Goal: Task Accomplishment & Management: Manage account settings

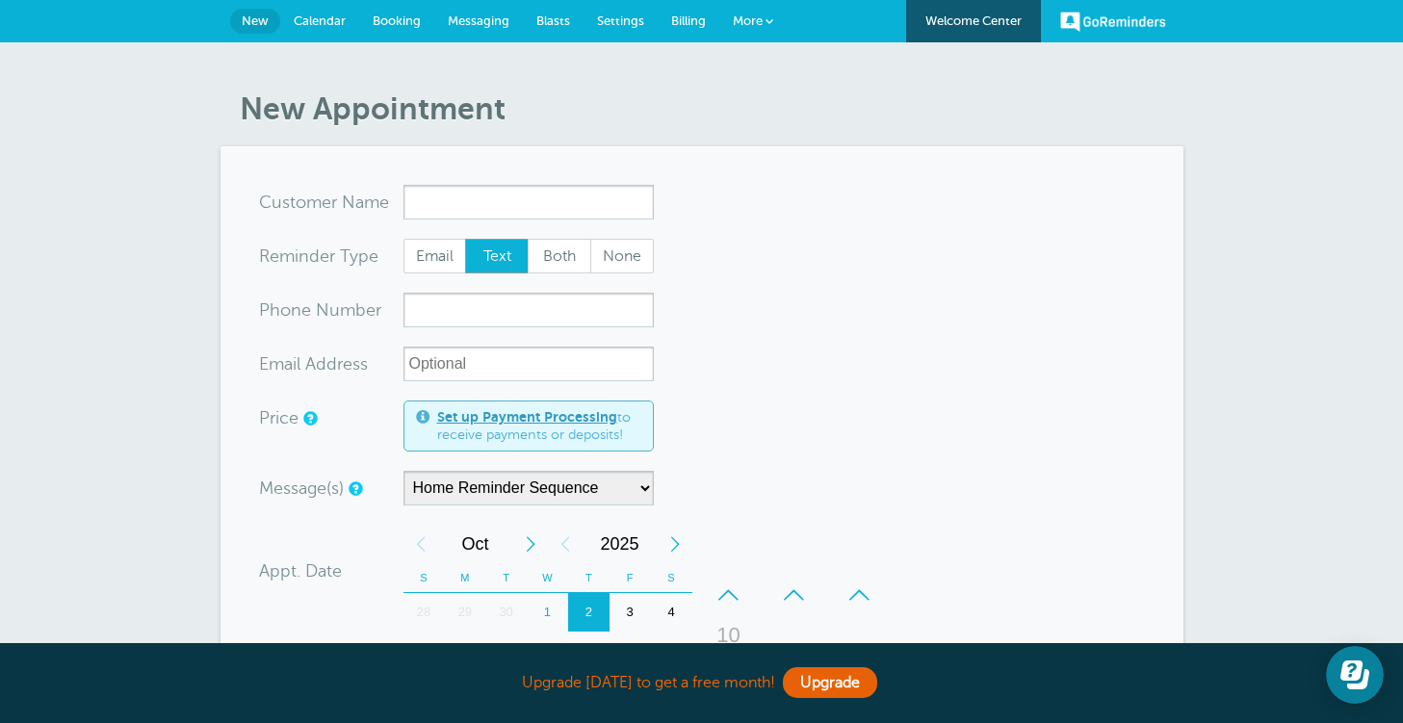
click at [884, 71] on div "New Appointment You are creating a new customer. To use an existing customer se…" at bounding box center [701, 647] width 1403 height 1210
click at [257, 18] on span "New" at bounding box center [255, 20] width 27 height 14
click at [688, 10] on link "Billing" at bounding box center [688, 21] width 62 height 42
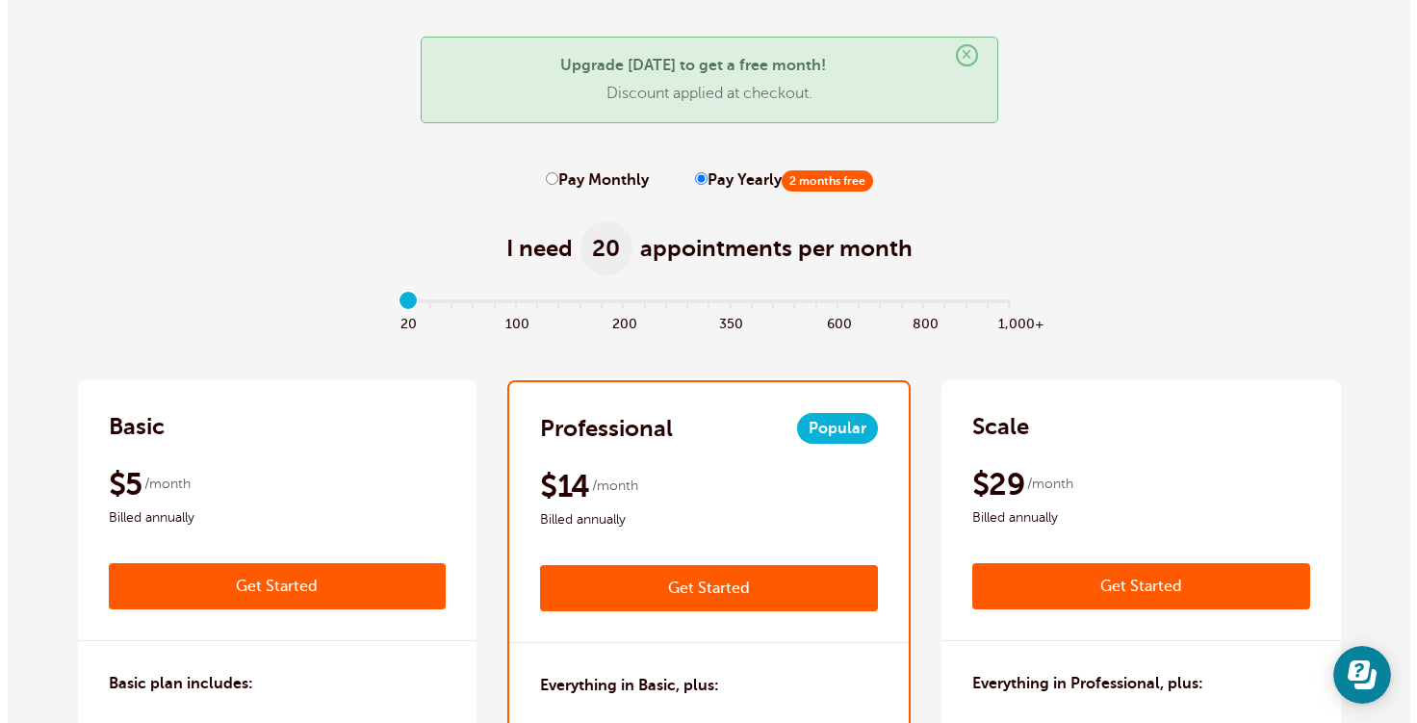
scroll to position [193, 0]
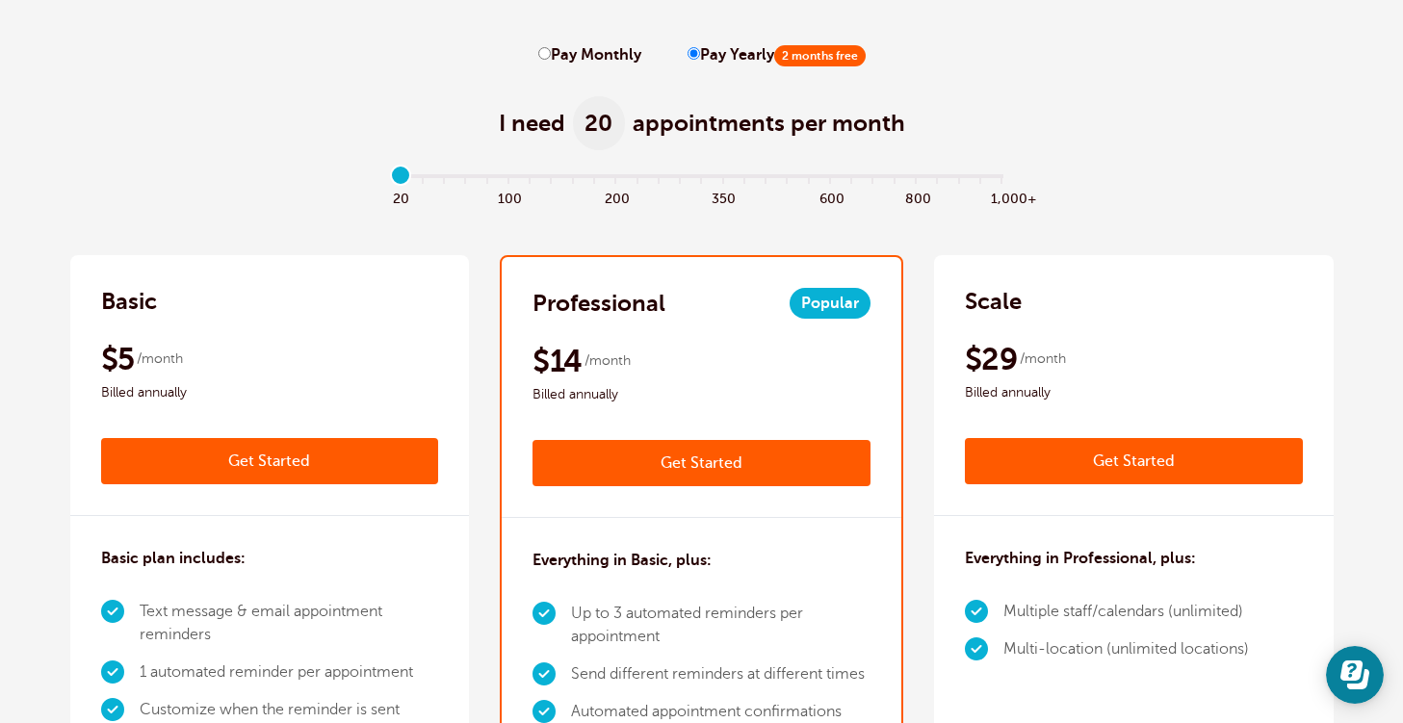
click at [750, 467] on link "Get Started" at bounding box center [701, 463] width 338 height 46
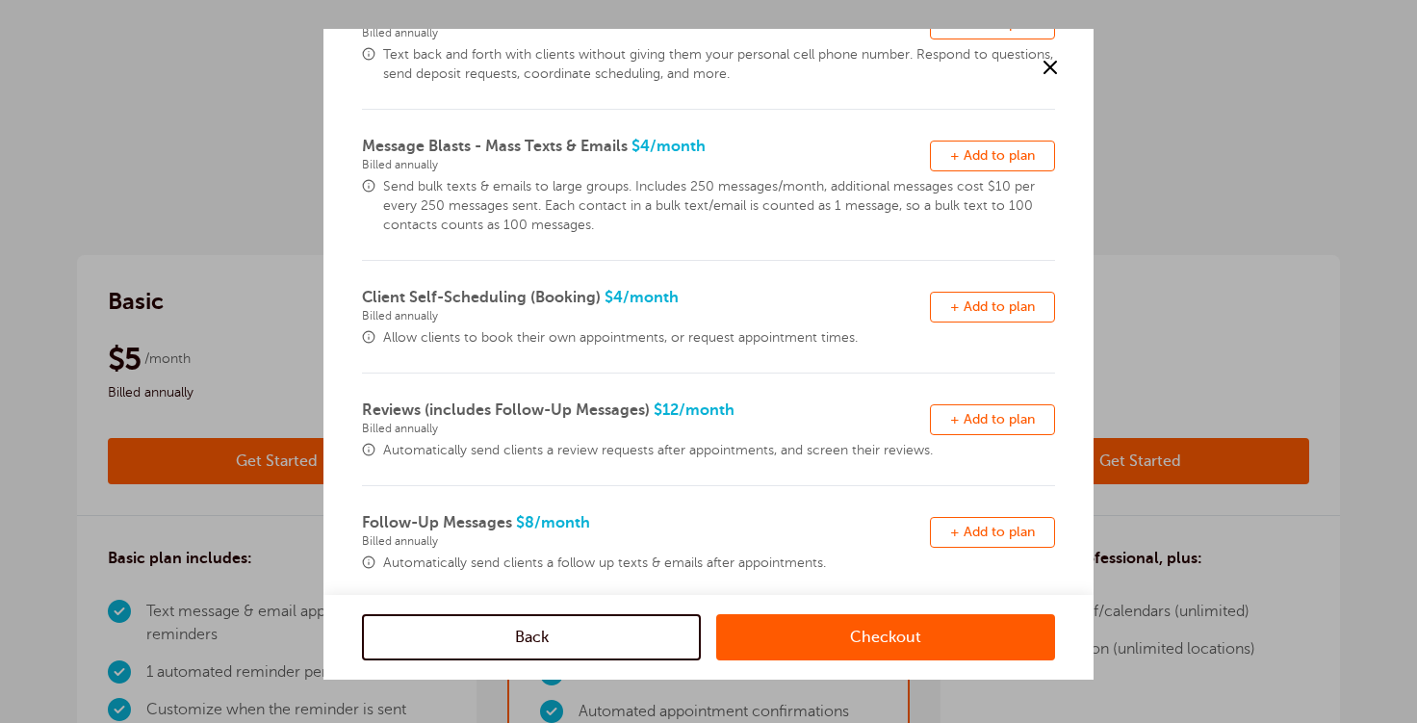
scroll to position [0, 0]
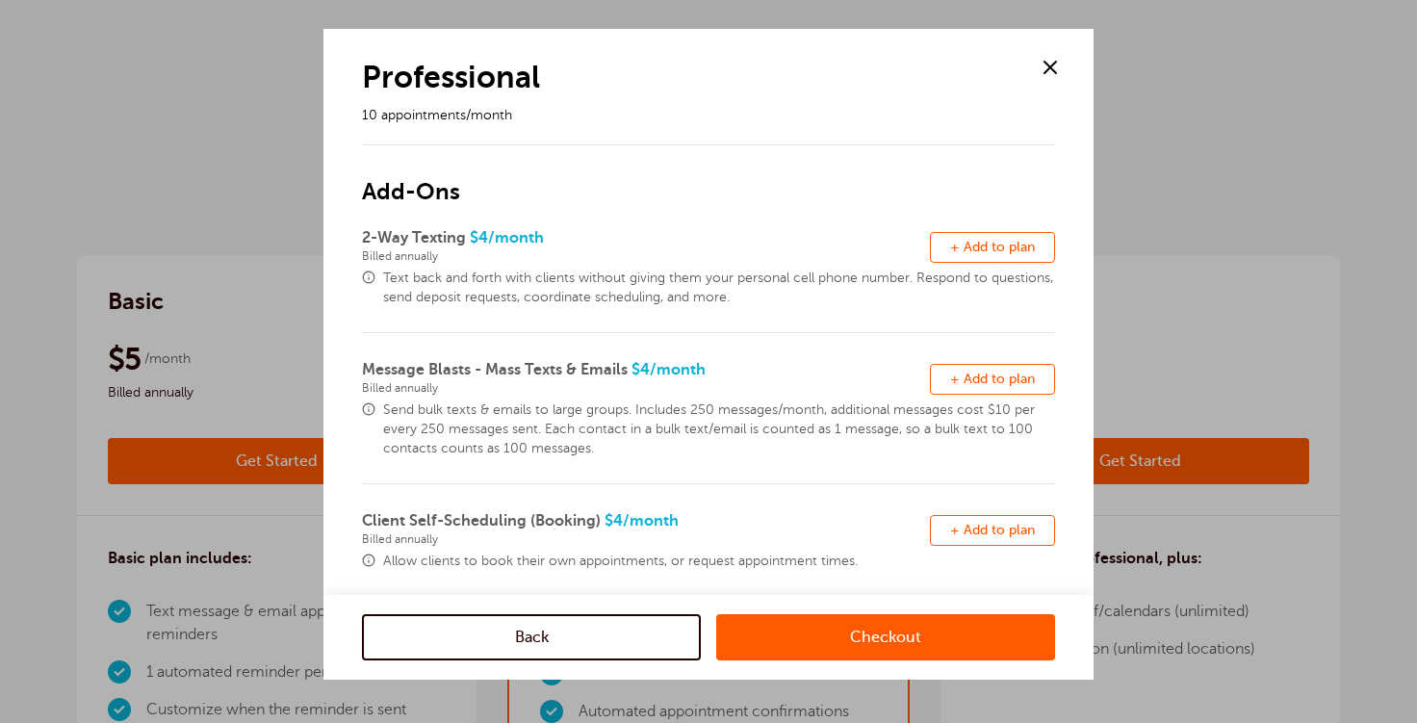
click at [802, 647] on link "Checkout" at bounding box center [885, 637] width 339 height 46
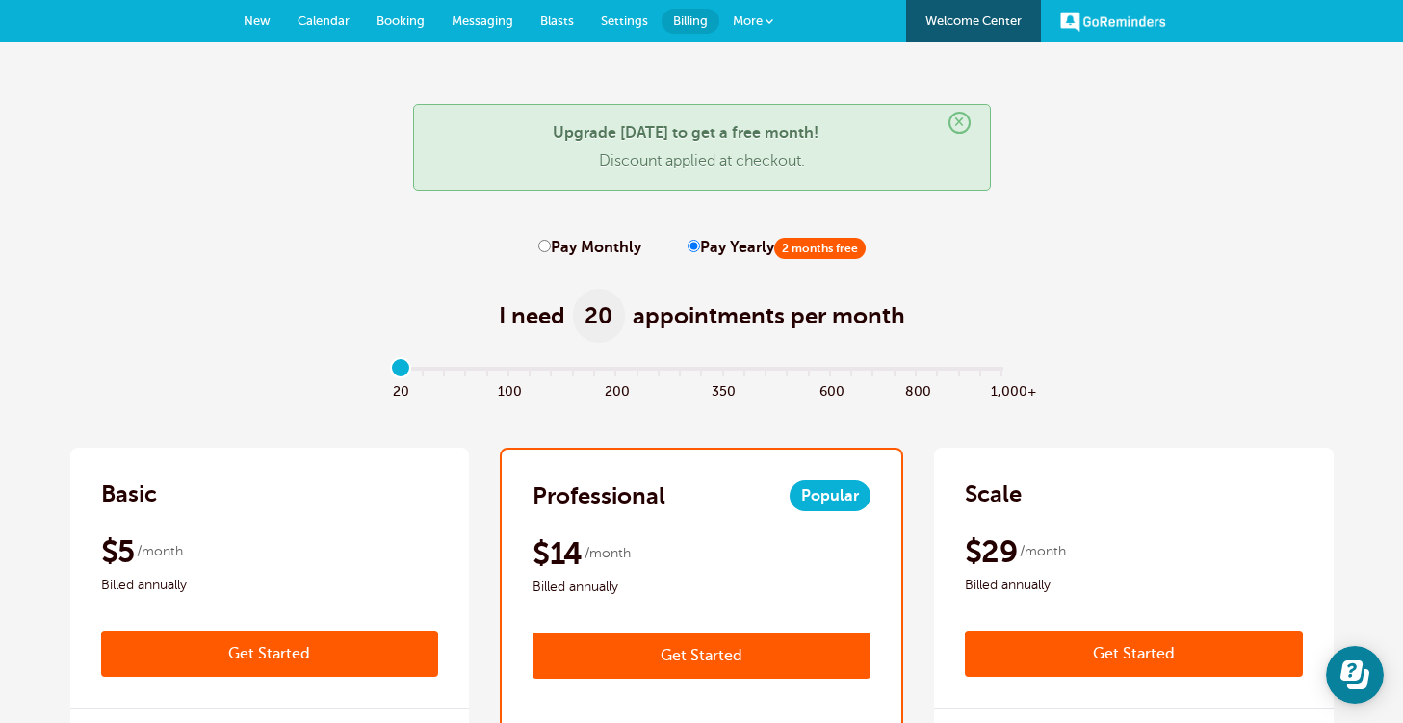
click at [551, 244] on label "Pay Monthly" at bounding box center [589, 248] width 103 height 18
click at [551, 244] on input "Pay Monthly" at bounding box center [544, 246] width 13 height 13
radio input "true"
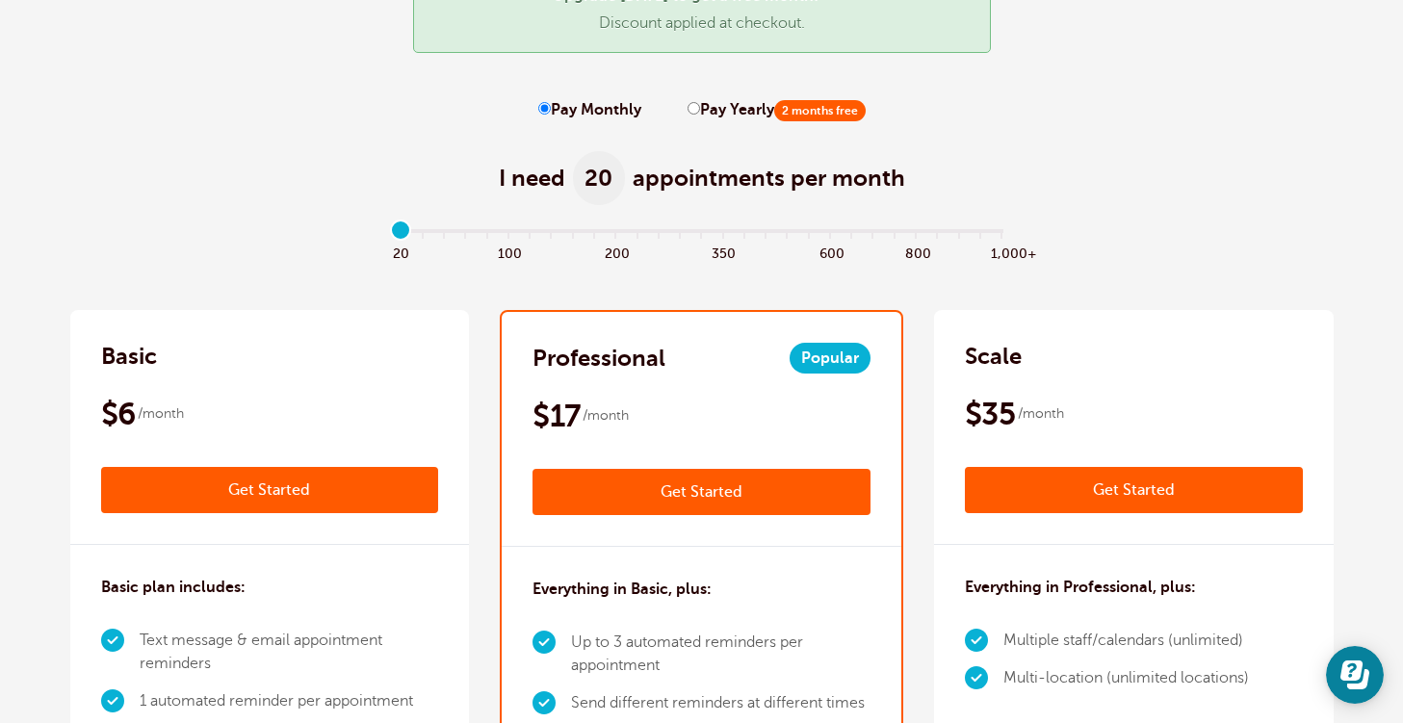
scroll to position [96, 0]
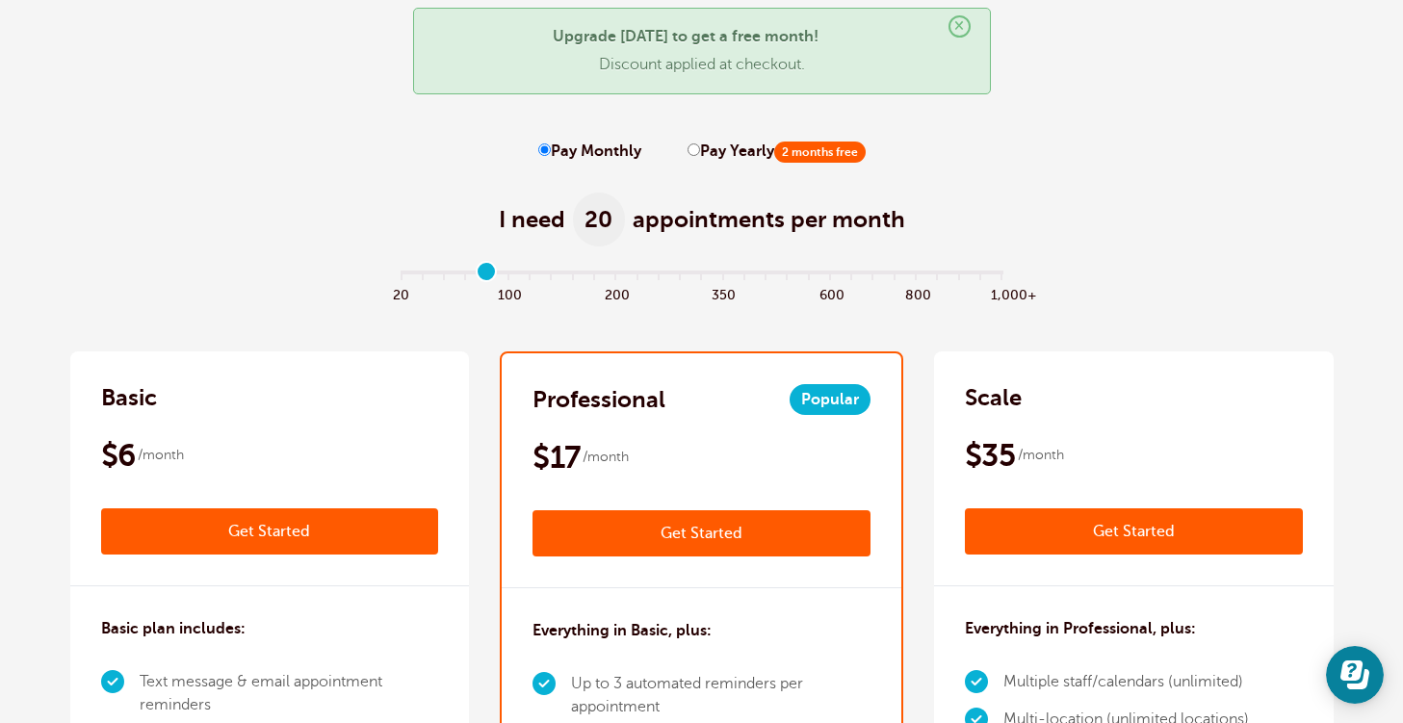
click at [488, 273] on input "range" at bounding box center [701, 275] width 623 height 4
click at [457, 273] on input "range" at bounding box center [701, 275] width 623 height 4
click at [444, 274] on input "range" at bounding box center [701, 275] width 623 height 4
click at [425, 273] on input "range" at bounding box center [701, 275] width 623 height 4
click at [439, 273] on input "range" at bounding box center [701, 275] width 623 height 4
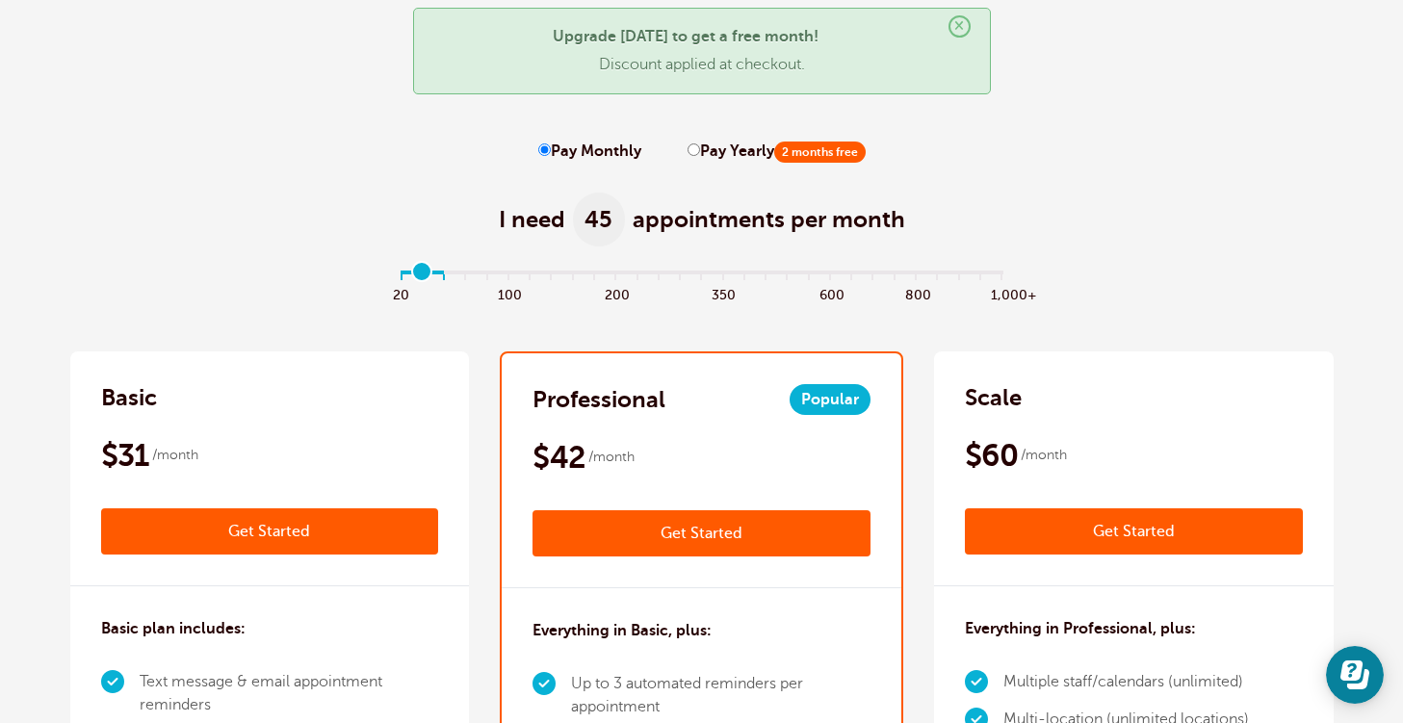
click at [424, 274] on input "range" at bounding box center [701, 275] width 623 height 4
type input "0"
click at [409, 274] on input "range" at bounding box center [701, 275] width 623 height 4
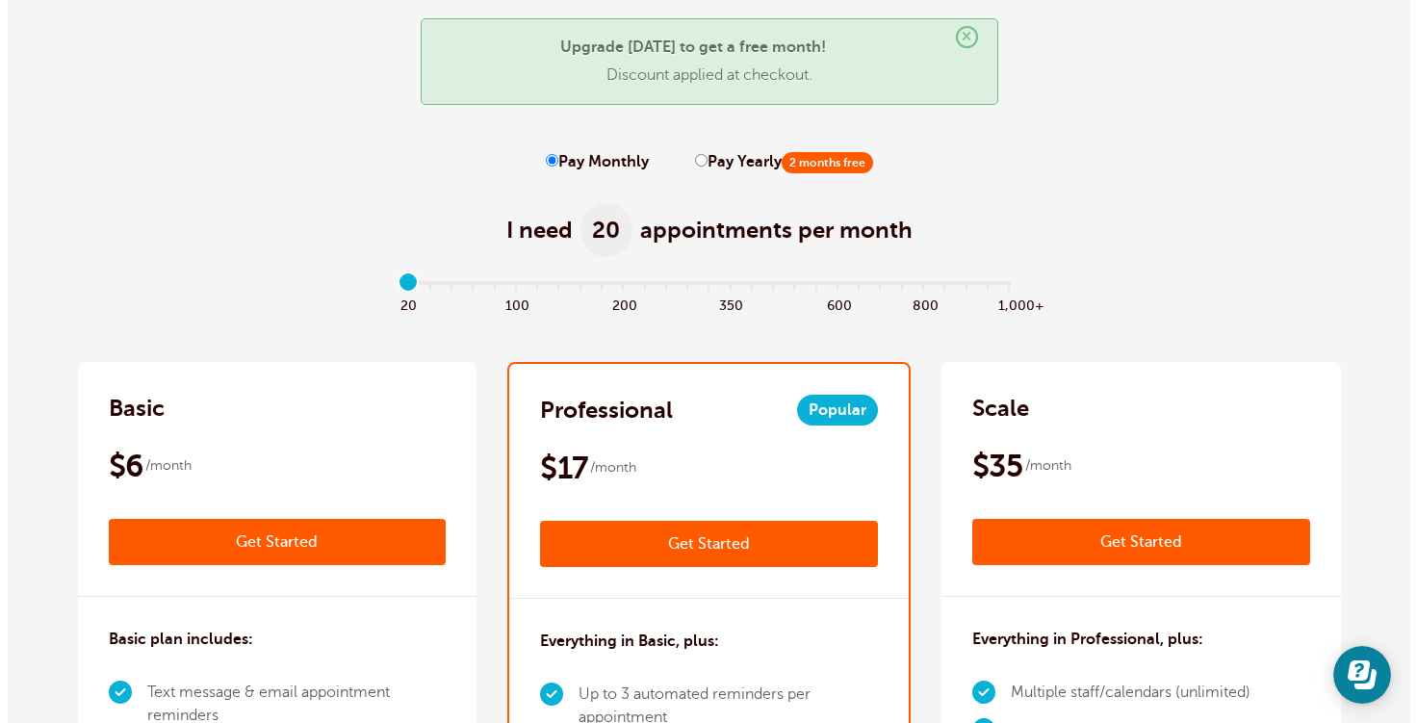
scroll to position [193, 0]
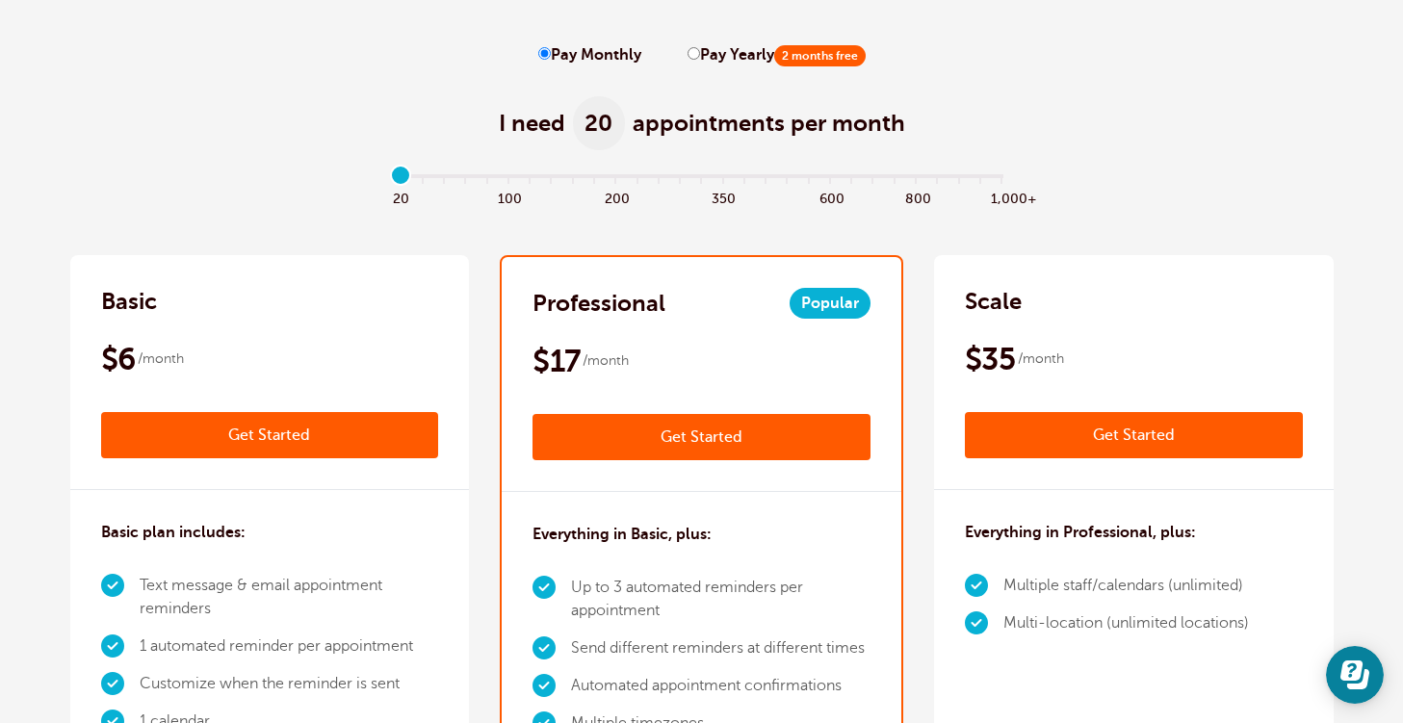
click at [703, 432] on link "Get Started" at bounding box center [701, 437] width 338 height 46
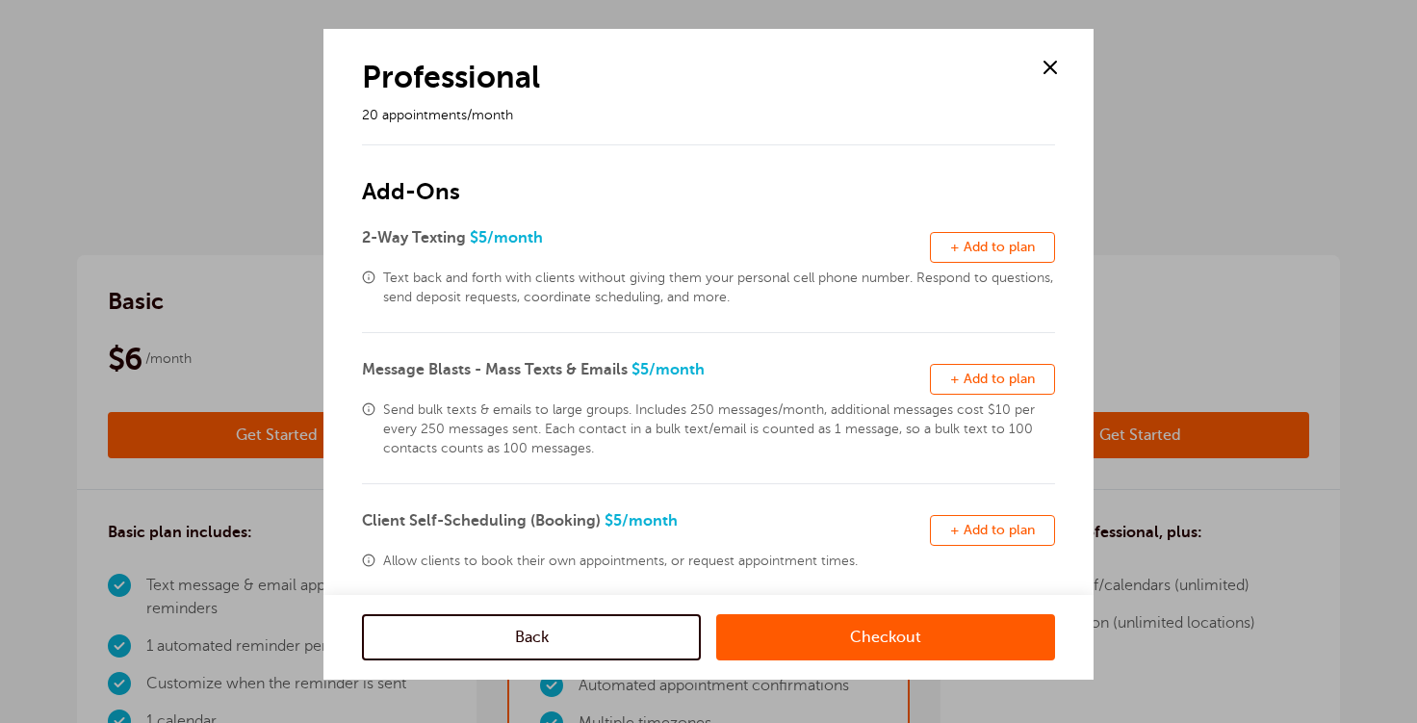
click at [777, 632] on link "Checkout" at bounding box center [885, 637] width 339 height 46
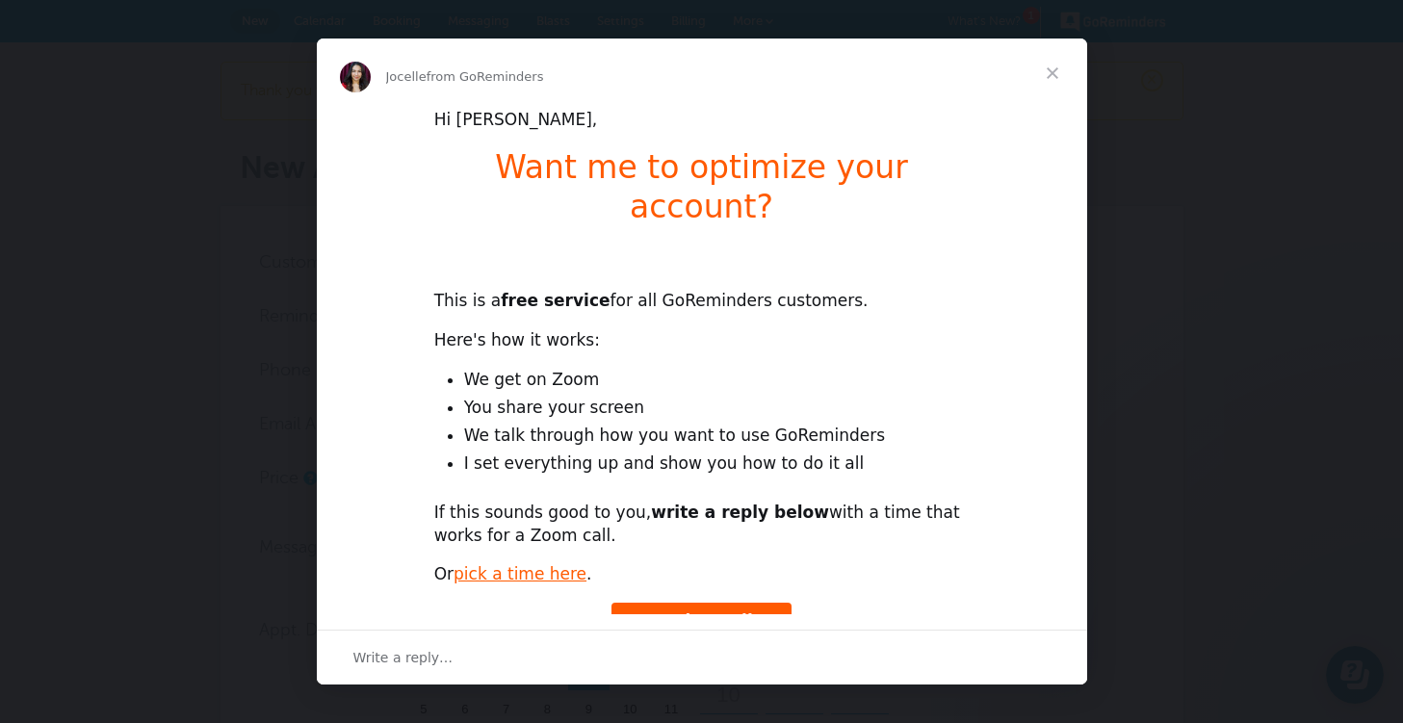
click at [1061, 74] on span "Close" at bounding box center [1051, 73] width 69 height 69
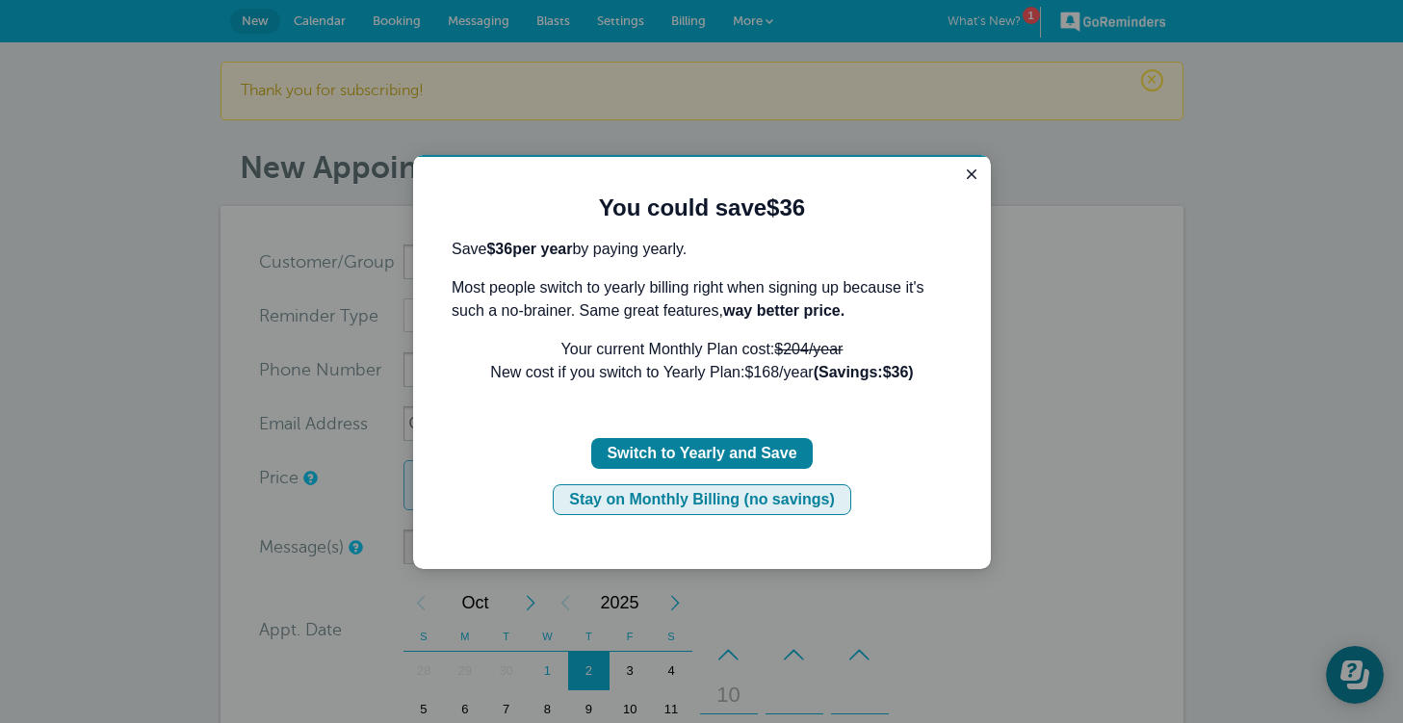
click at [736, 504] on div "Stay on Monthly Billing (no savings)" at bounding box center [702, 499] width 266 height 23
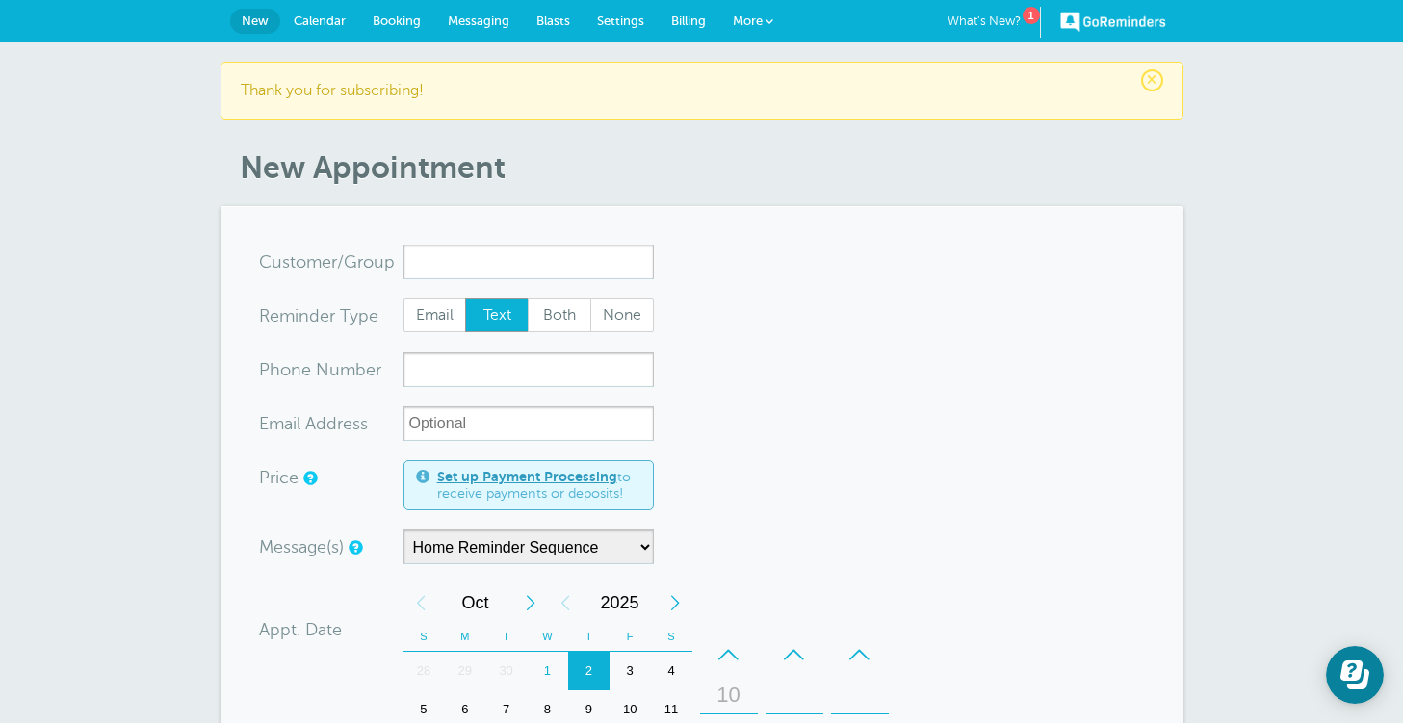
click at [329, 20] on span "Calendar" at bounding box center [320, 20] width 52 height 14
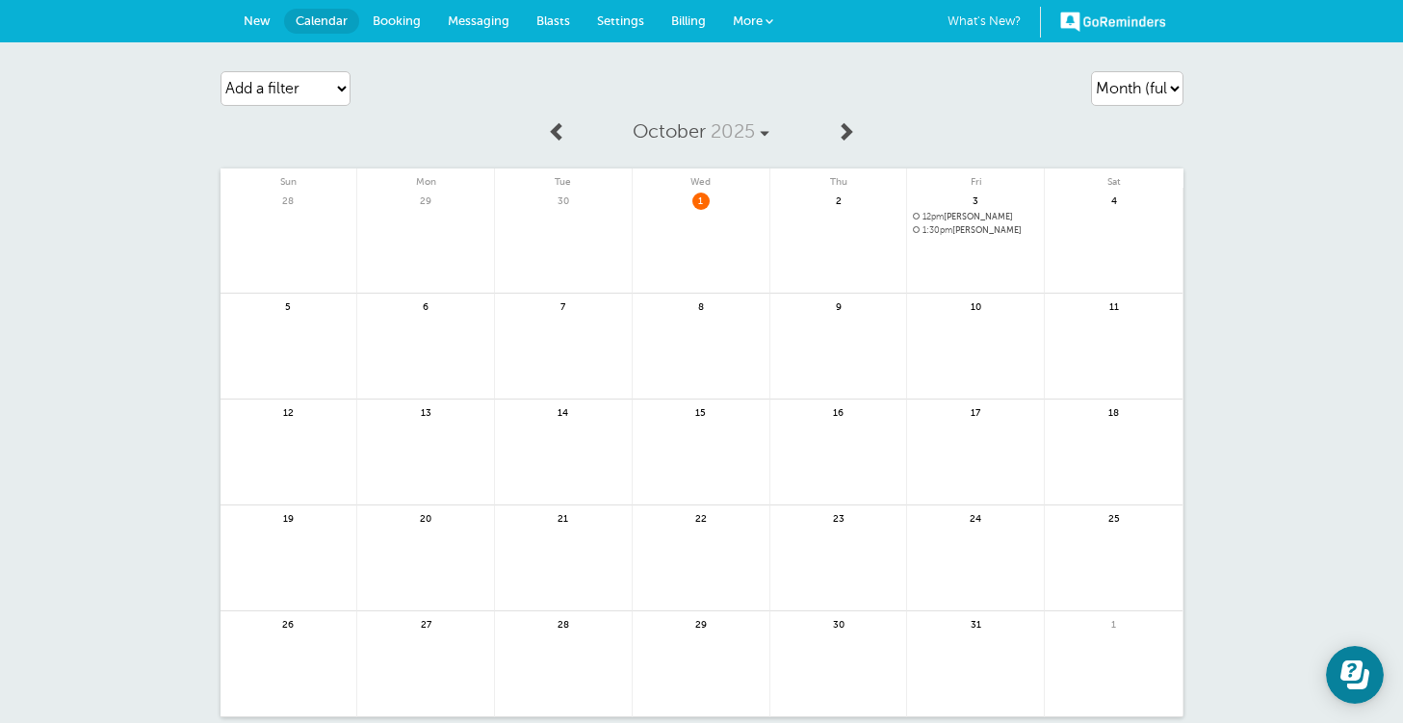
click at [389, 23] on span "Booking" at bounding box center [397, 20] width 48 height 14
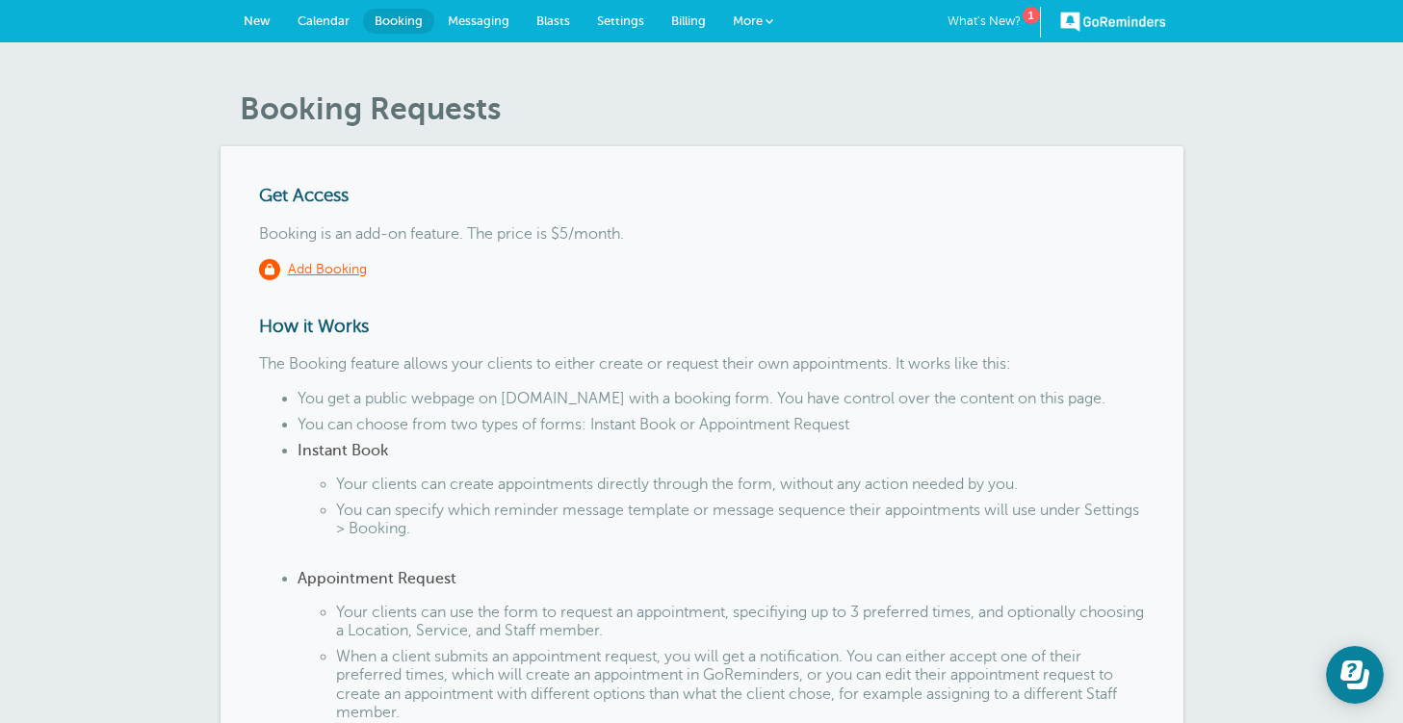
click at [480, 21] on span "Messaging" at bounding box center [479, 20] width 62 height 14
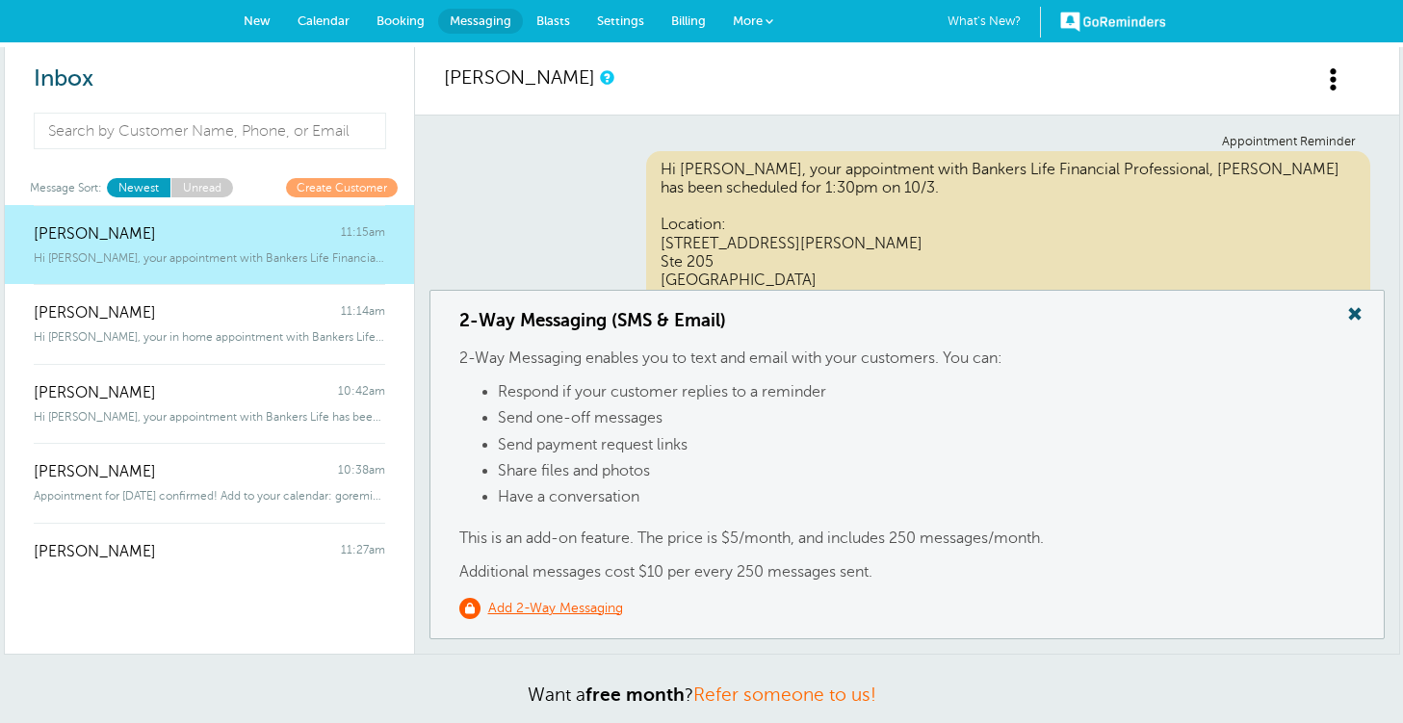
scroll to position [103, 0]
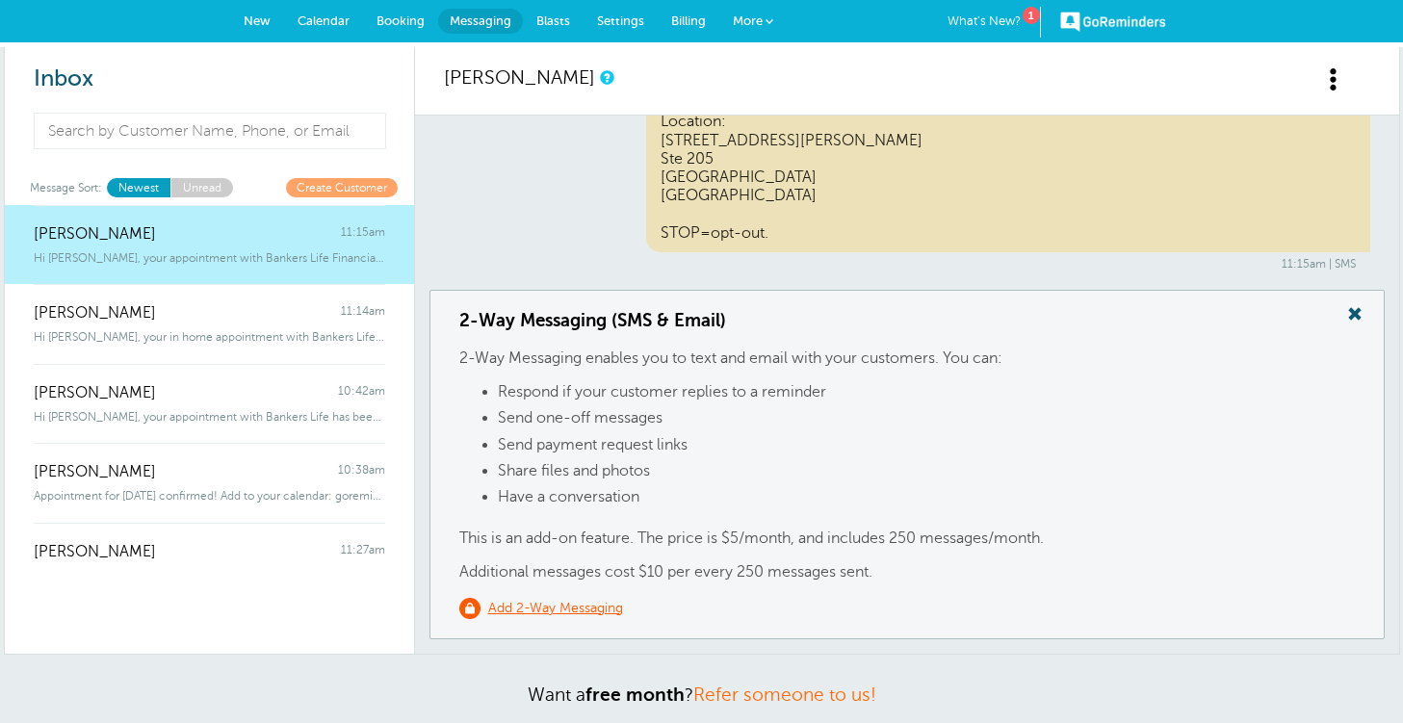
click at [269, 17] on span "New" at bounding box center [257, 20] width 27 height 14
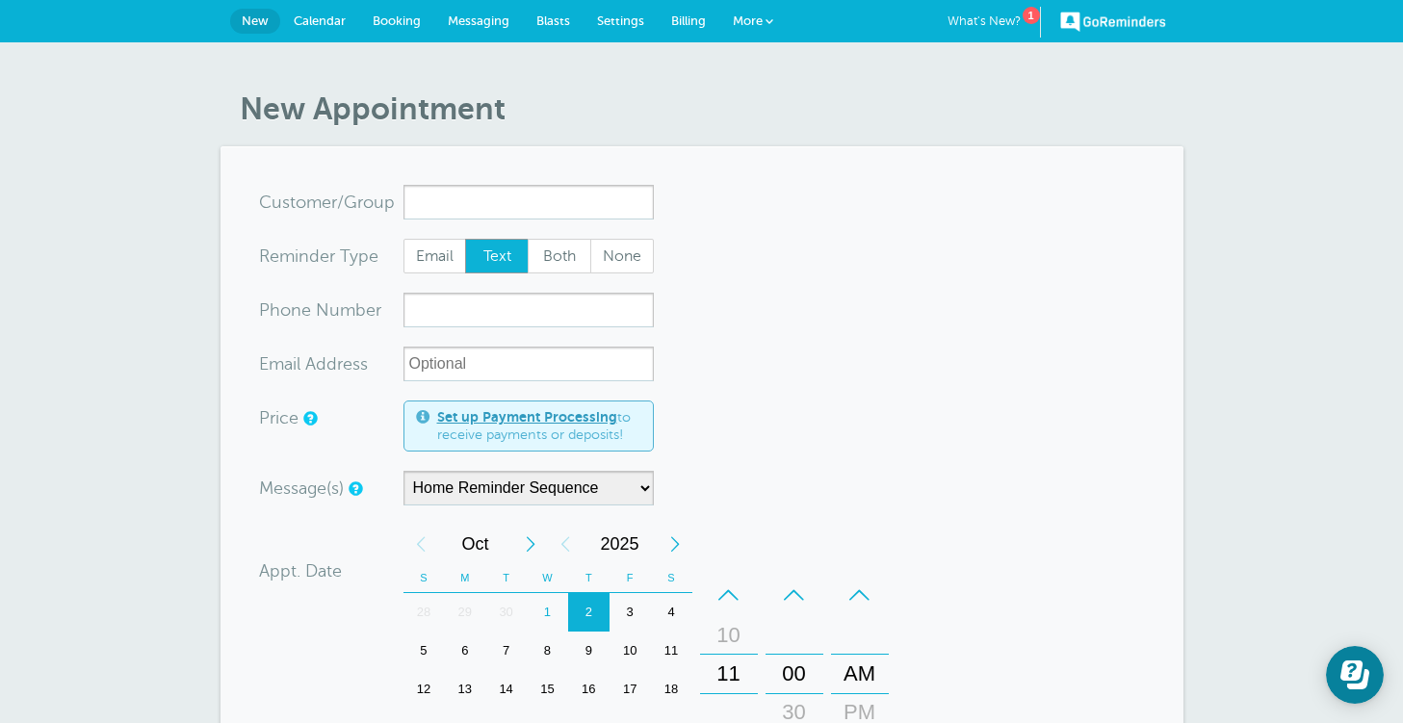
click at [388, 24] on span "Booking" at bounding box center [397, 20] width 48 height 14
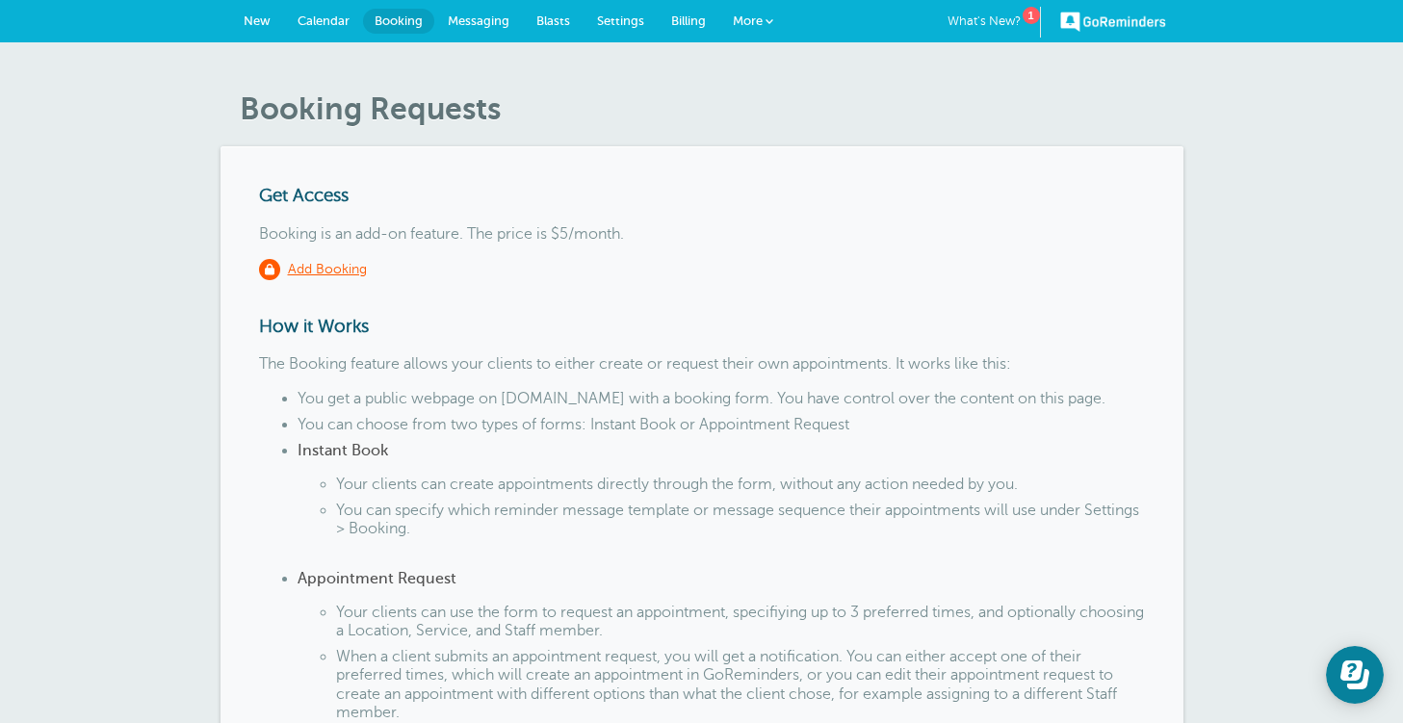
click at [260, 17] on span "New" at bounding box center [257, 20] width 27 height 14
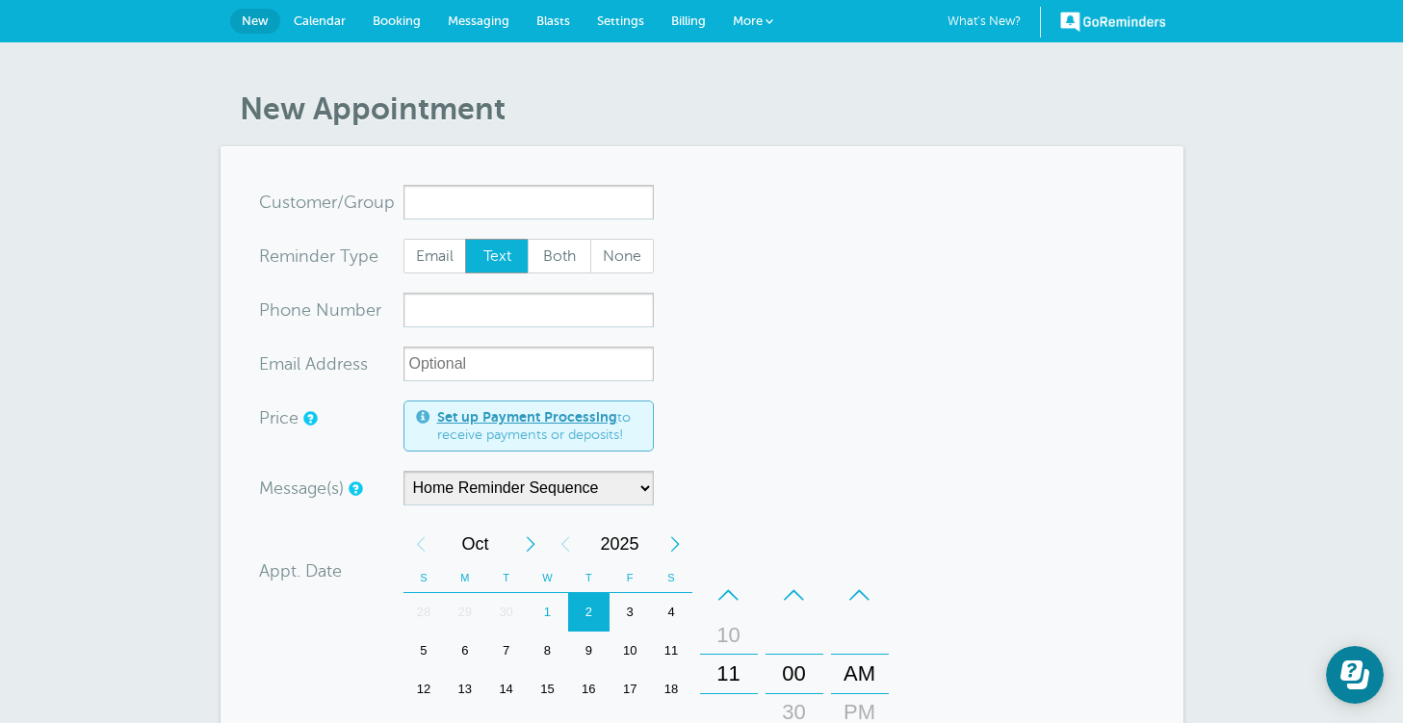
click at [616, 24] on span "Settings" at bounding box center [620, 20] width 47 height 14
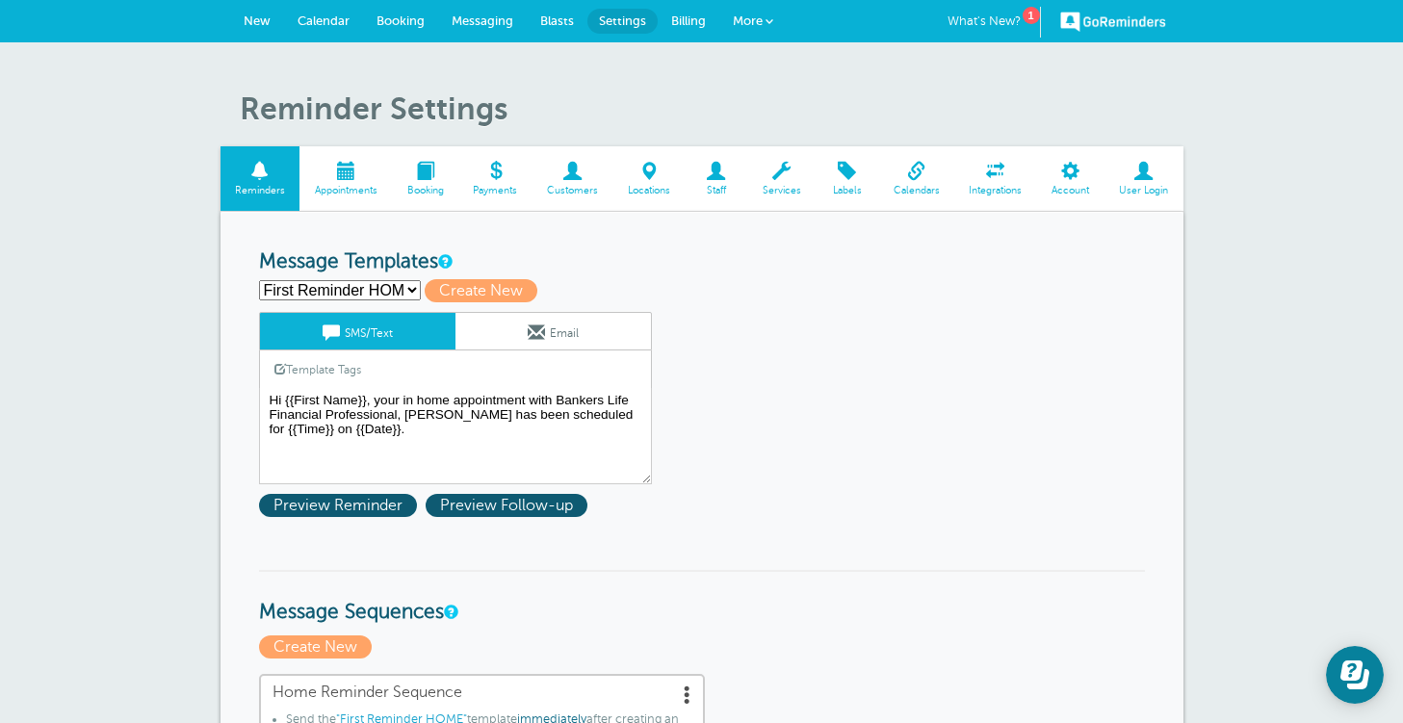
click at [257, 27] on span "New" at bounding box center [257, 20] width 27 height 14
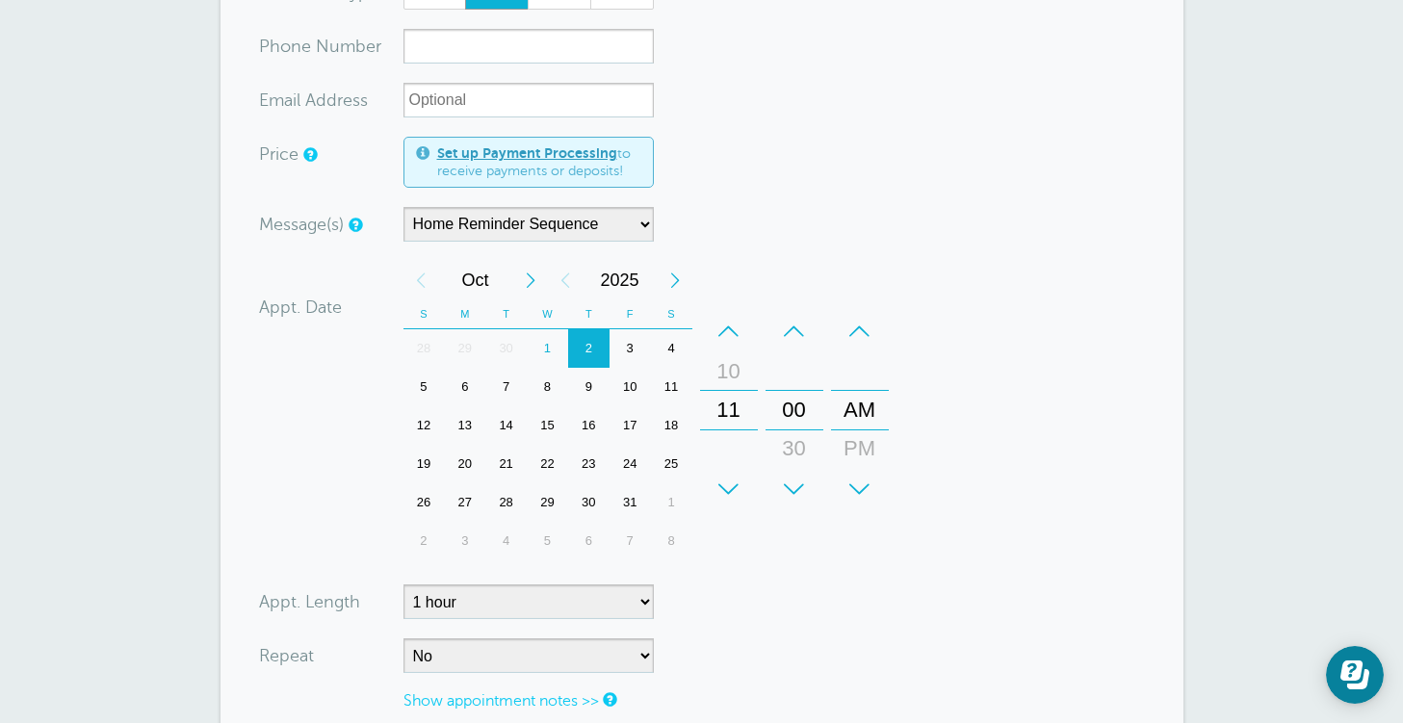
scroll to position [385, 0]
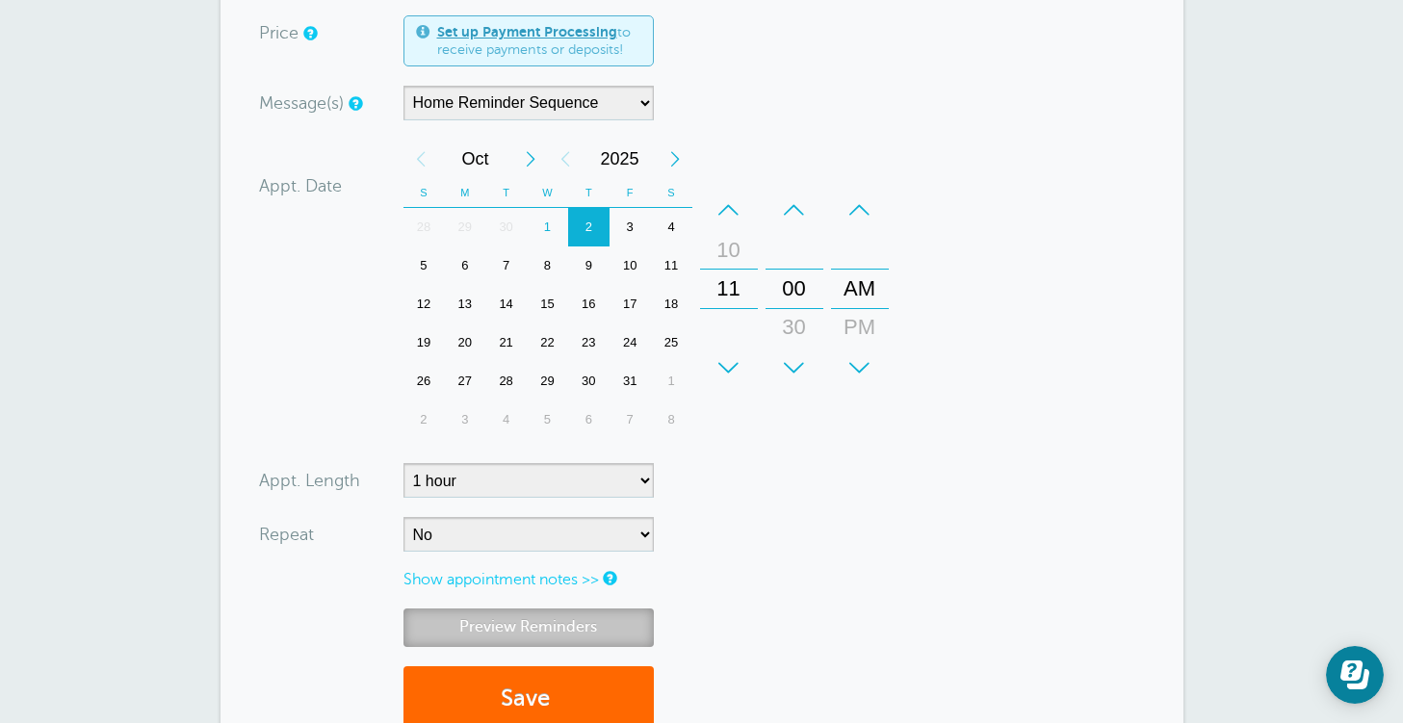
click at [559, 624] on link "Preview Reminders" at bounding box center [528, 627] width 250 height 38
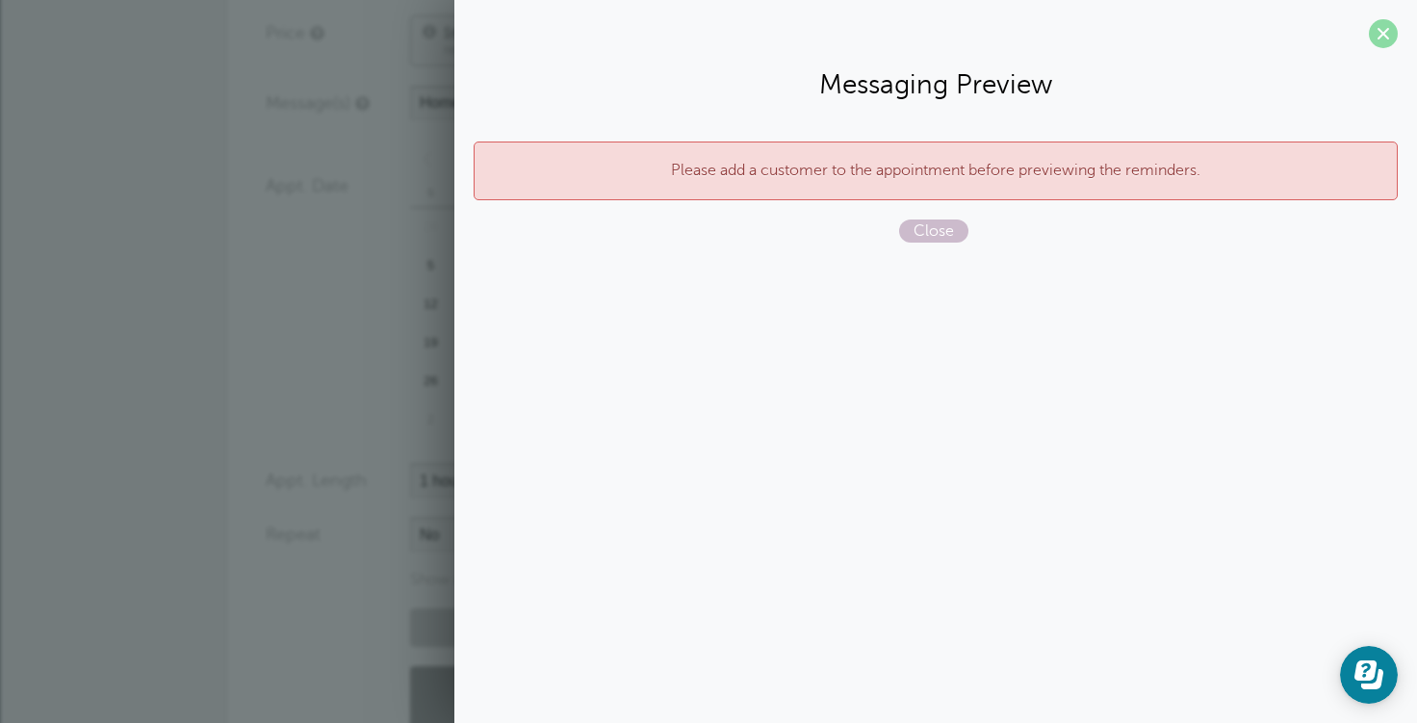
click at [1379, 44] on span at bounding box center [1383, 33] width 29 height 29
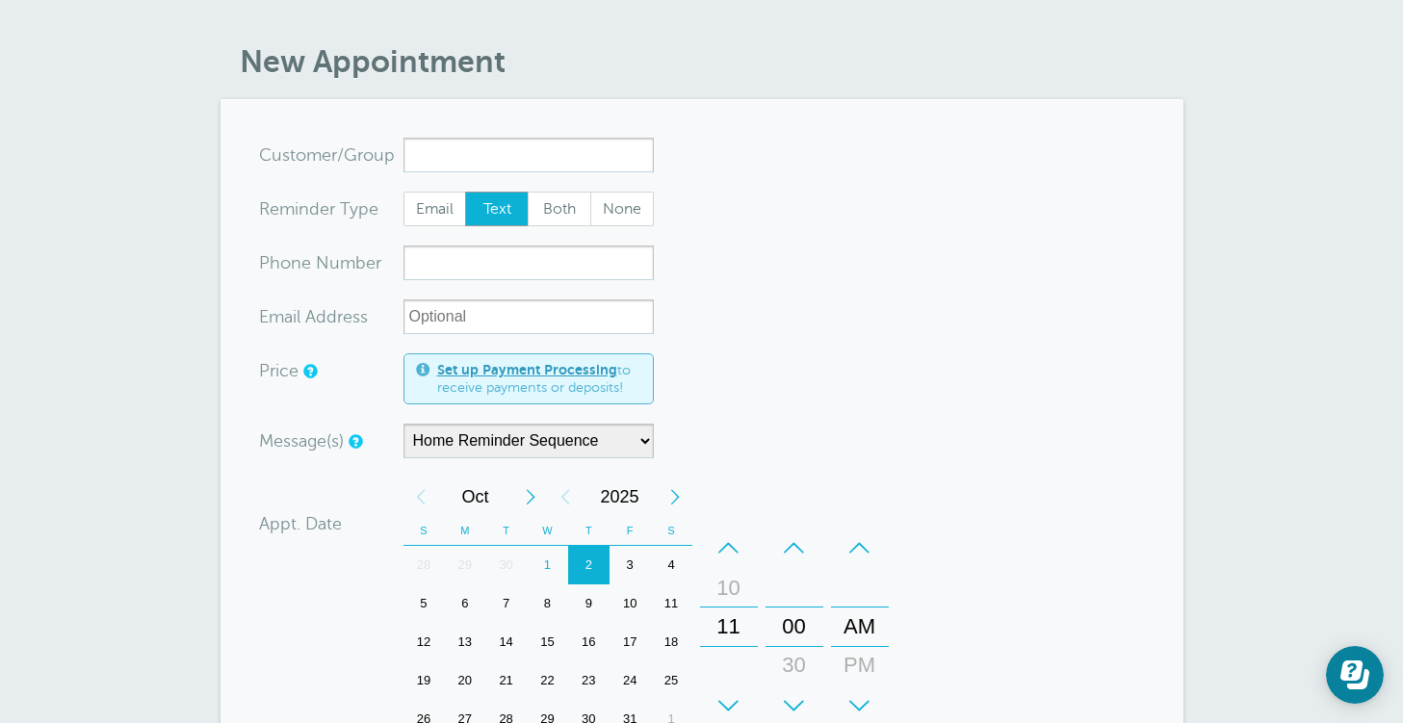
scroll to position [0, 0]
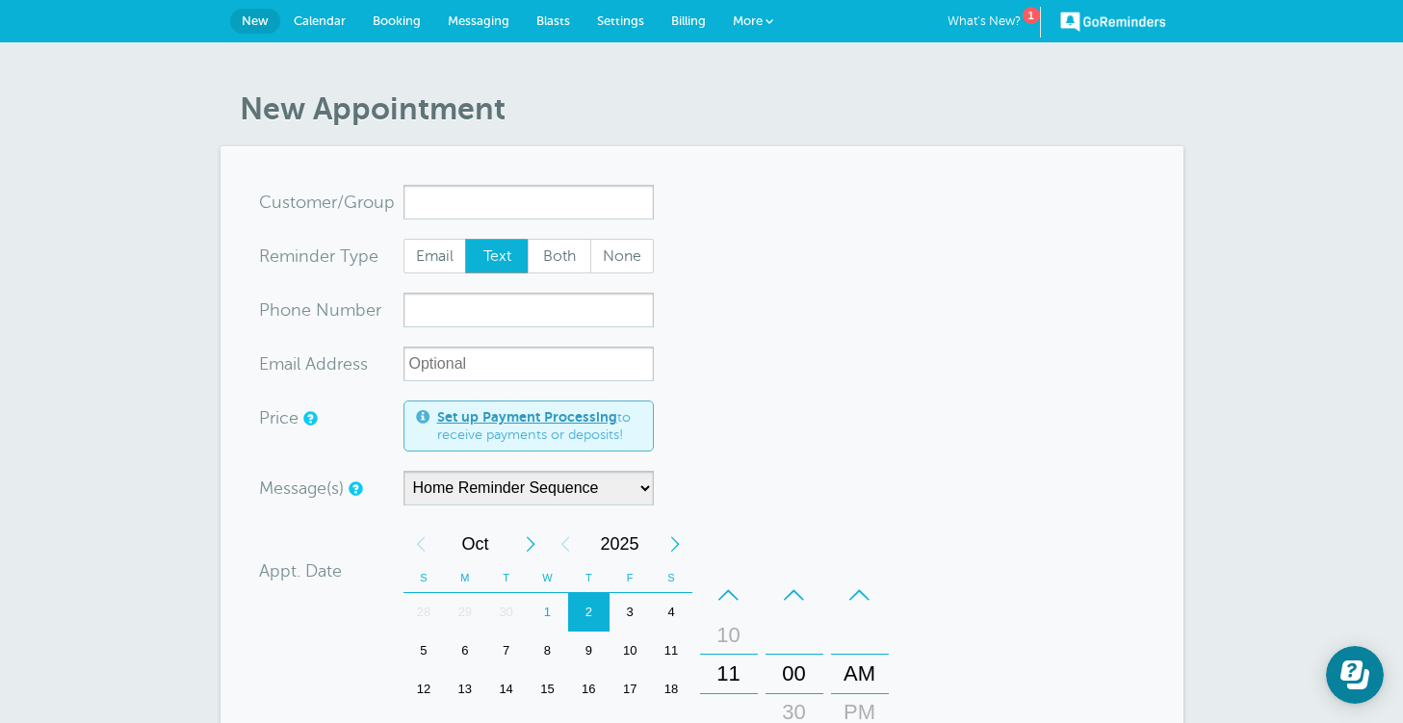
click at [623, 18] on span "Settings" at bounding box center [620, 20] width 47 height 14
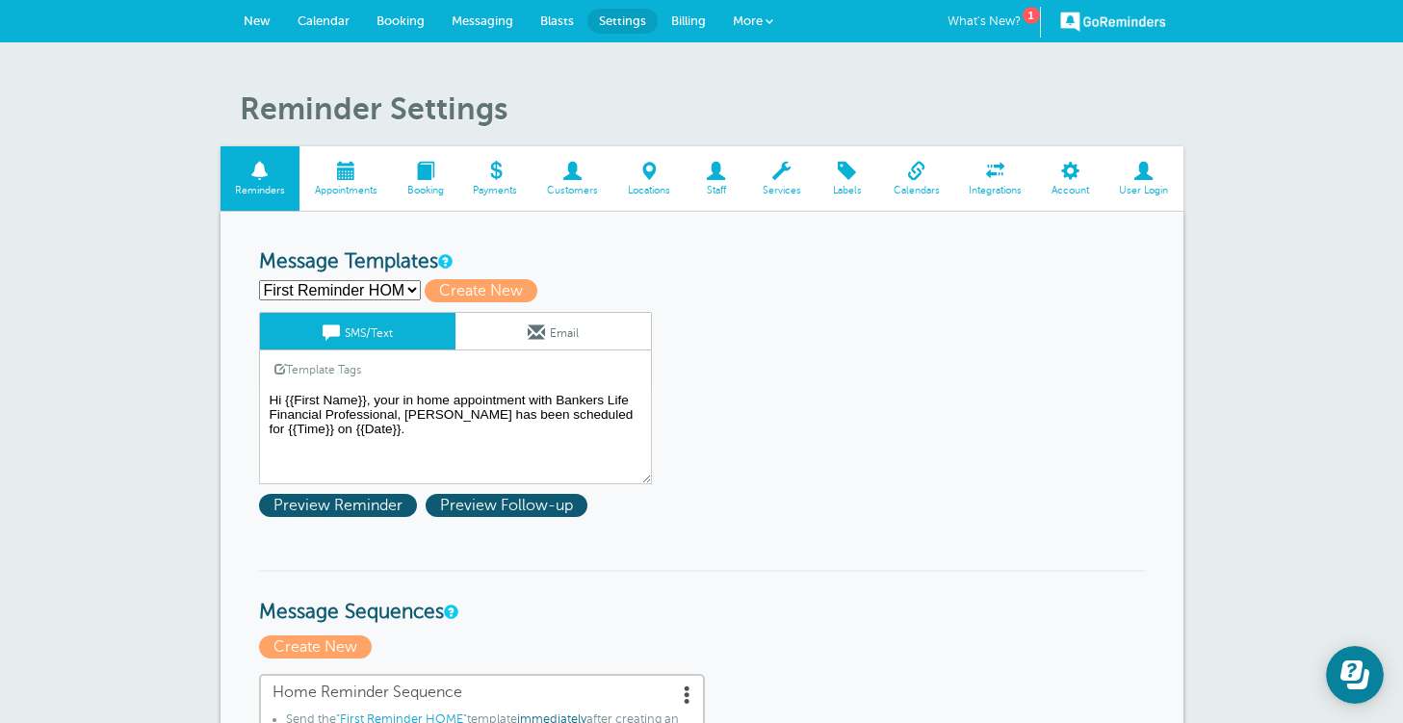
scroll to position [289, 0]
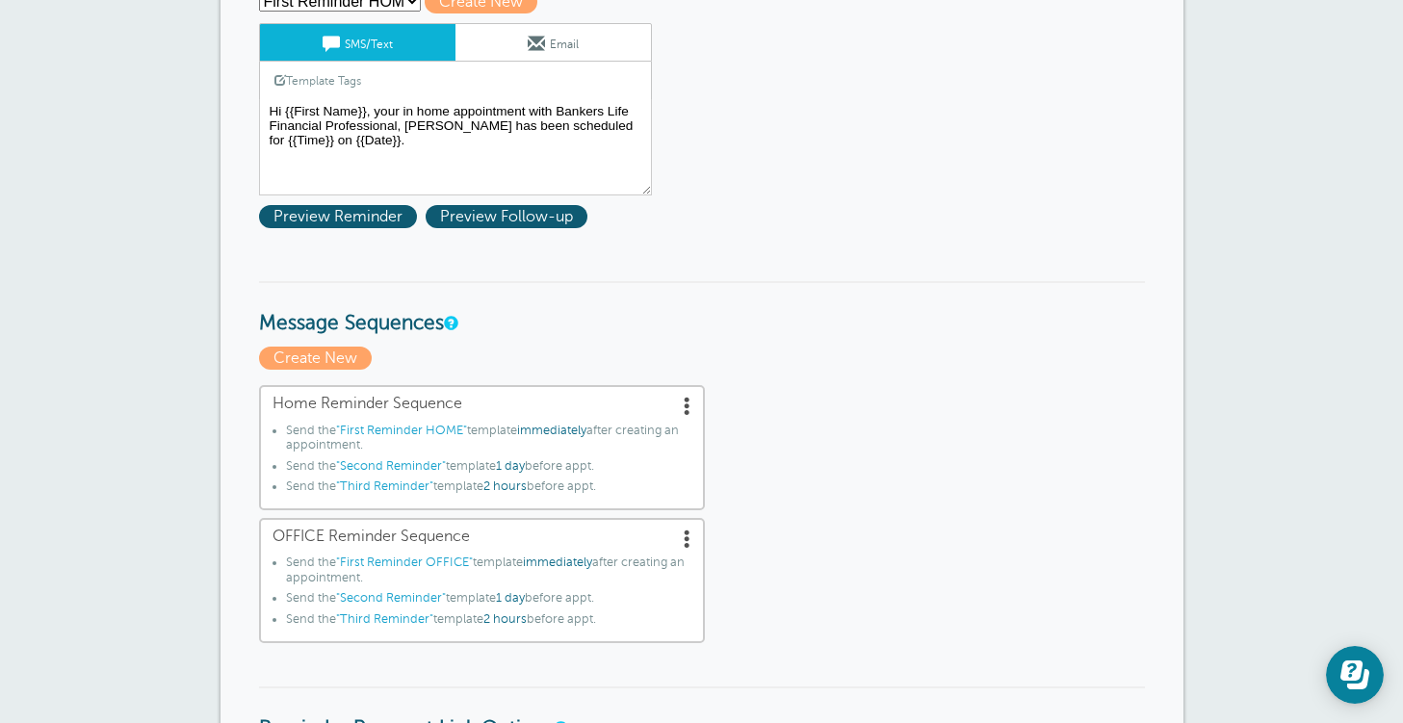
click at [429, 403] on span "Home Reminder Sequence" at bounding box center [481, 404] width 419 height 18
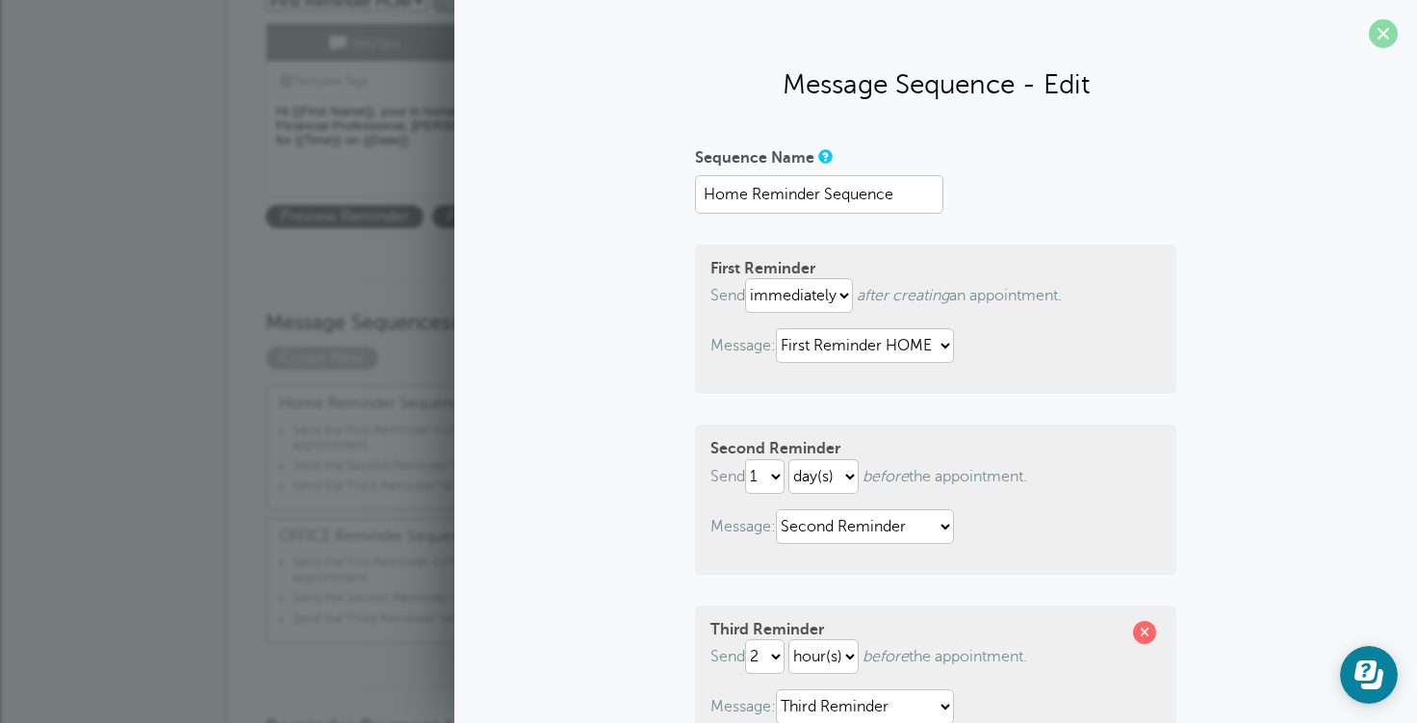
click at [1369, 23] on span at bounding box center [1383, 33] width 29 height 29
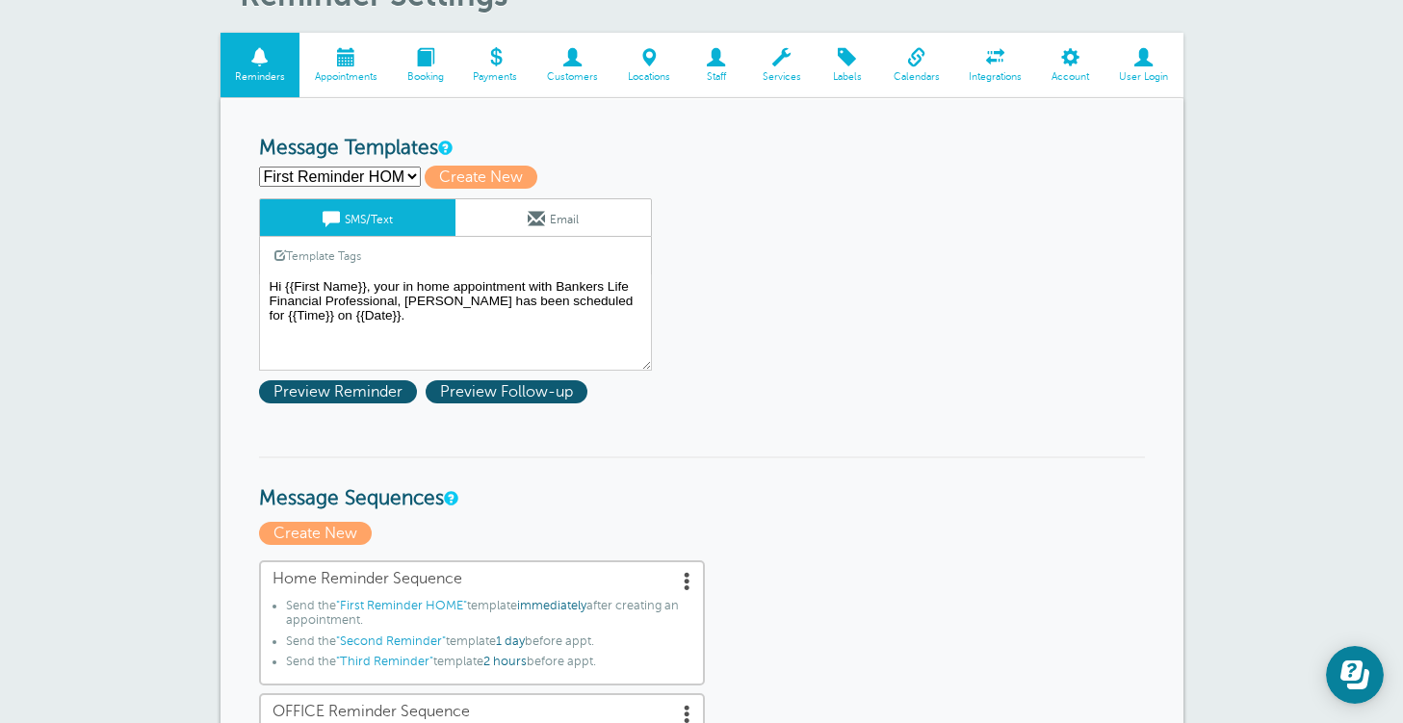
scroll to position [193, 0]
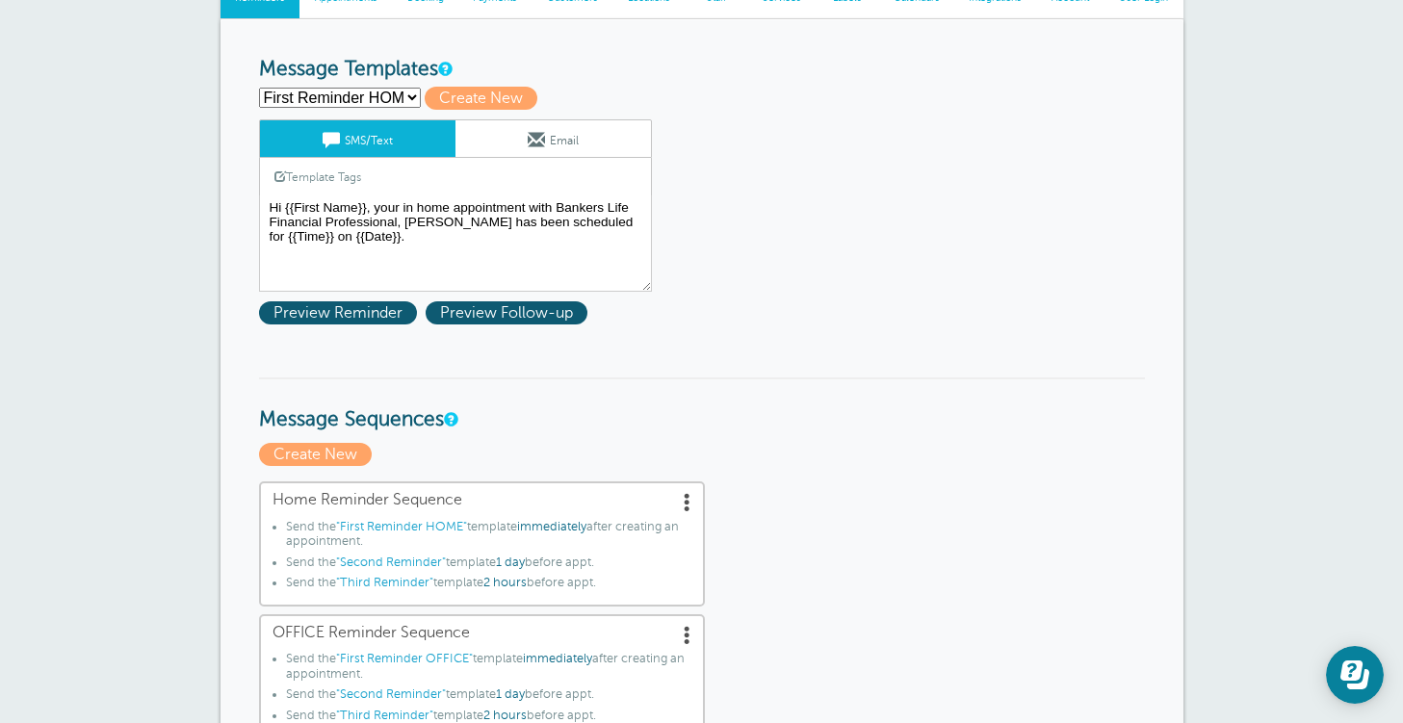
click at [381, 99] on select "First Reminder HOME First Reminder OFFICE Second Reminder Third Reminder Create…" at bounding box center [340, 98] width 162 height 20
click at [259, 88] on select "First Reminder HOME First Reminder OFFICE Second Reminder Third Reminder Create…" at bounding box center [340, 98] width 162 height 20
click at [365, 101] on select "First Reminder HOME First Reminder OFFICE Second Reminder Third Reminder Create…" at bounding box center [340, 98] width 162 height 20
select select "163090"
click at [259, 88] on select "First Reminder HOME First Reminder OFFICE Second Reminder Third Reminder Create…" at bounding box center [340, 98] width 162 height 20
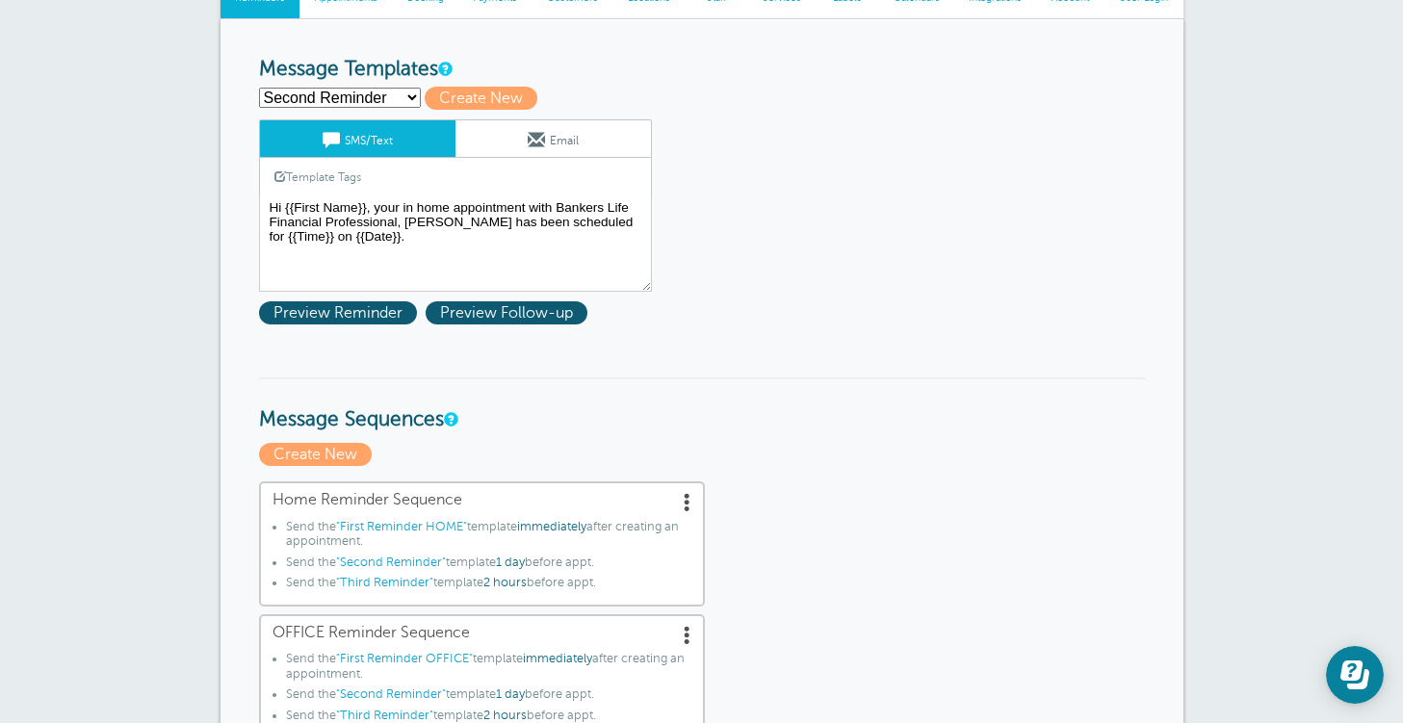
type input "Second Reminder"
type textarea "Hi {{First Name}}, you have an appointment with Bankers Life at {{Time}} on {{D…"
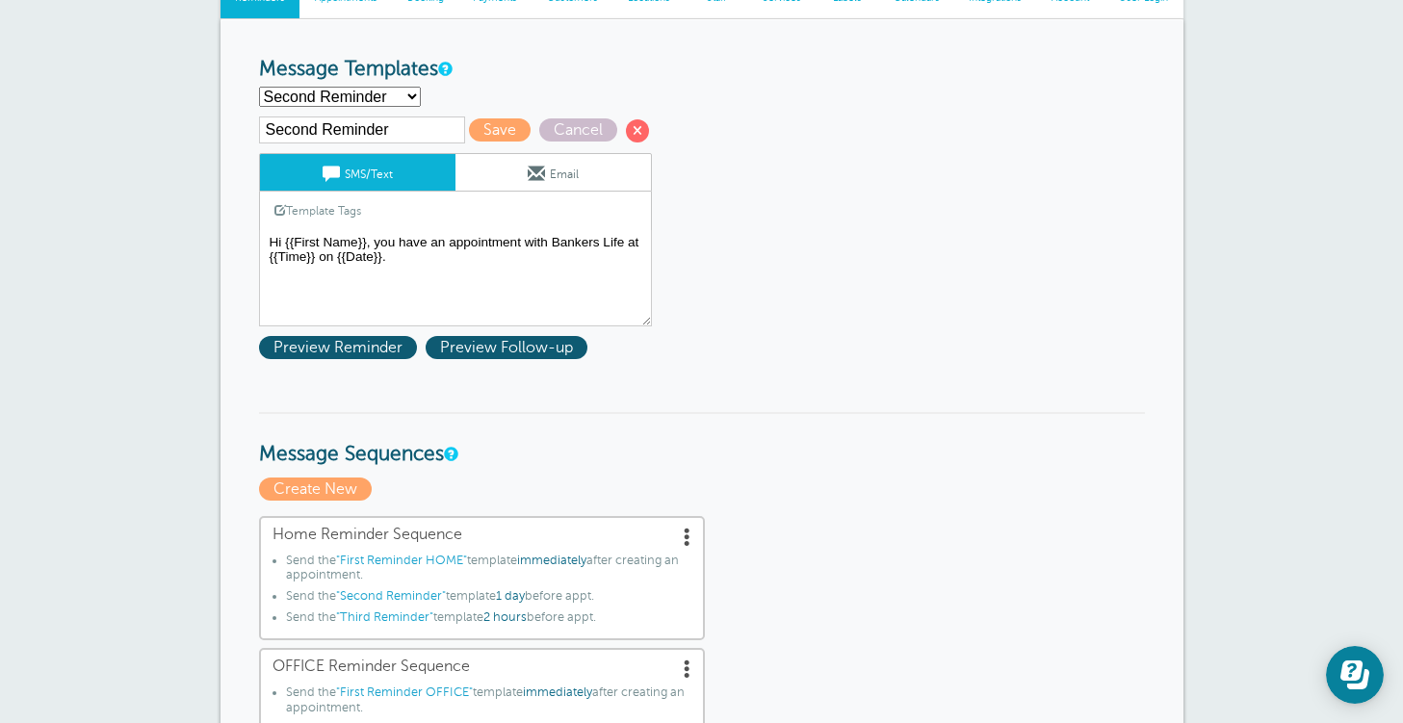
click at [353, 96] on select "First Reminder HOME First Reminder OFFICE Second Reminder Third Reminder Create…" at bounding box center [340, 97] width 162 height 20
select select "163091"
click at [259, 87] on select "First Reminder HOME First Reminder OFFICE Second Reminder Third Reminder Create…" at bounding box center [340, 97] width 162 height 20
type input "Third Reminder"
type textarea "Hi {{First Name}}, you have an appointment with Bankers Life today at {{Time}}."
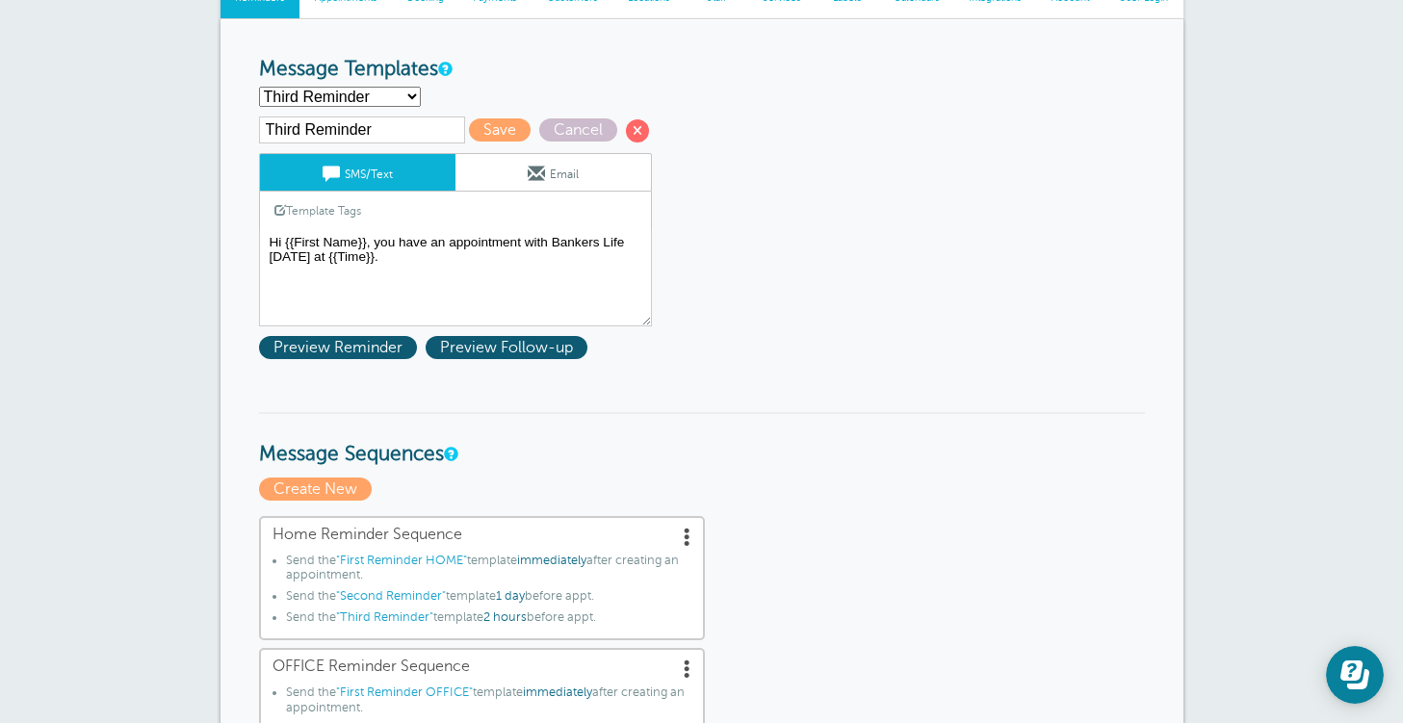
click at [368, 95] on select "First Reminder HOME First Reminder OFFICE Second Reminder Third Reminder Create…" at bounding box center [340, 97] width 162 height 20
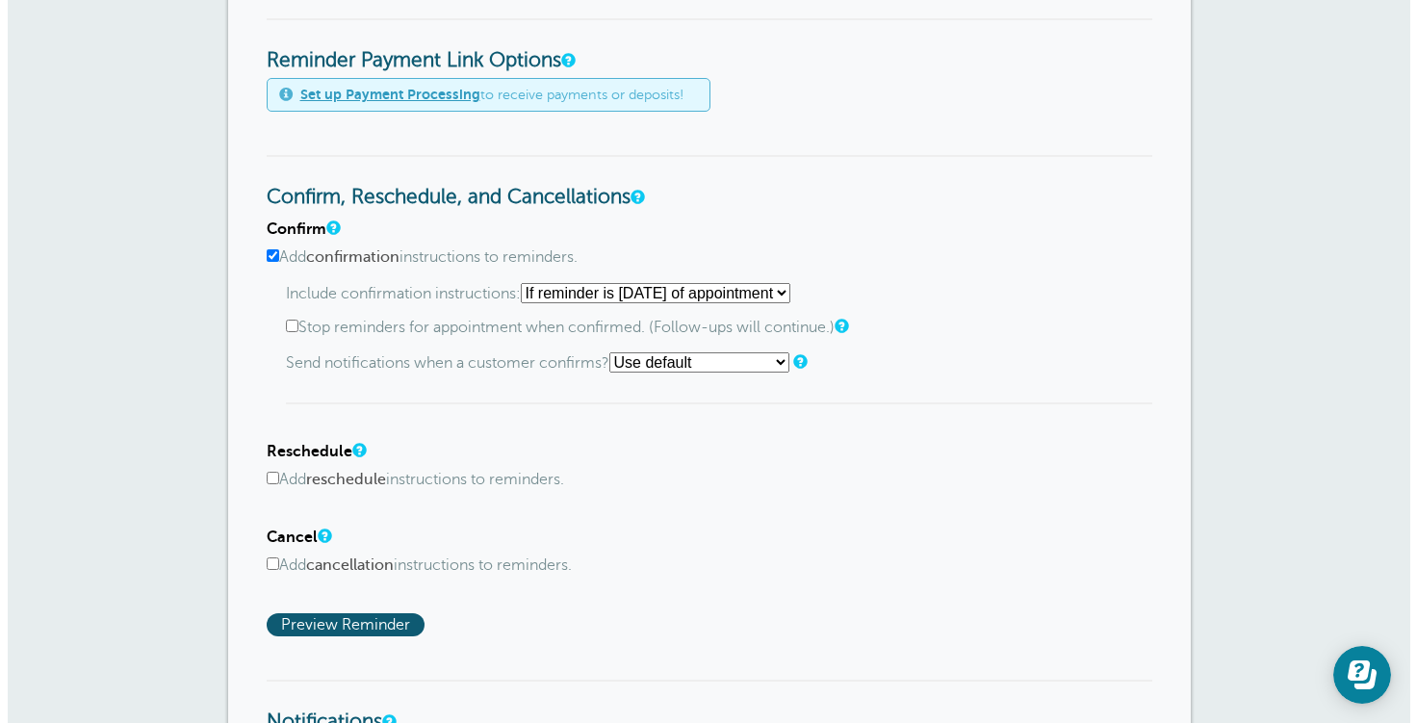
scroll to position [1155, 0]
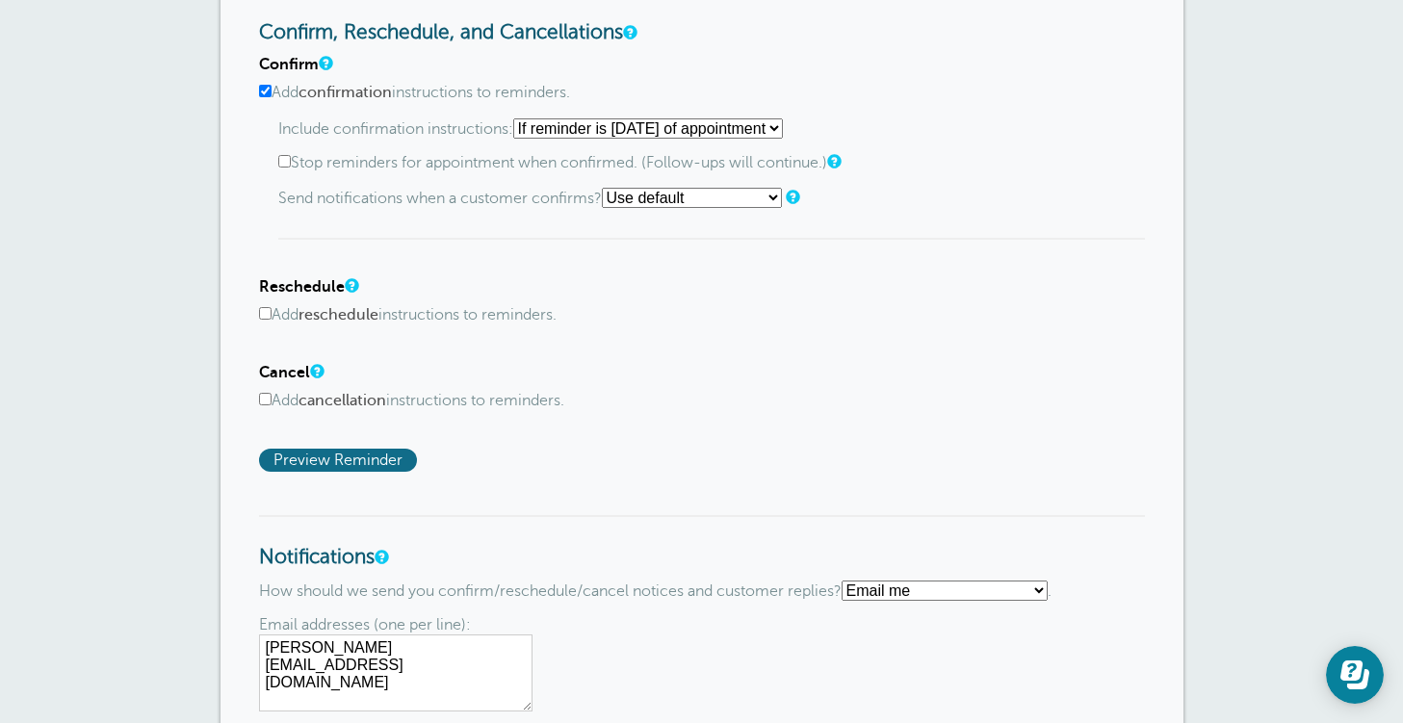
click at [387, 466] on span "Preview Reminder" at bounding box center [338, 460] width 158 height 23
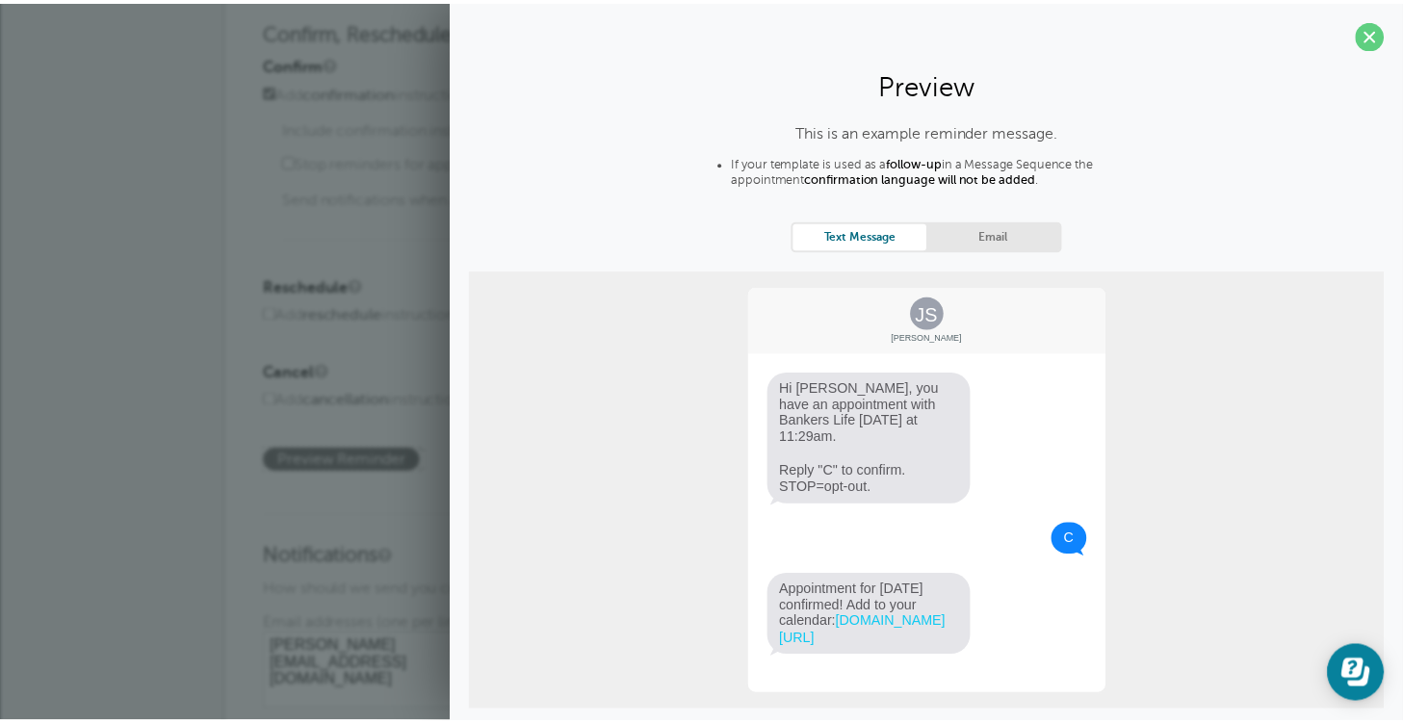
scroll to position [0, 0]
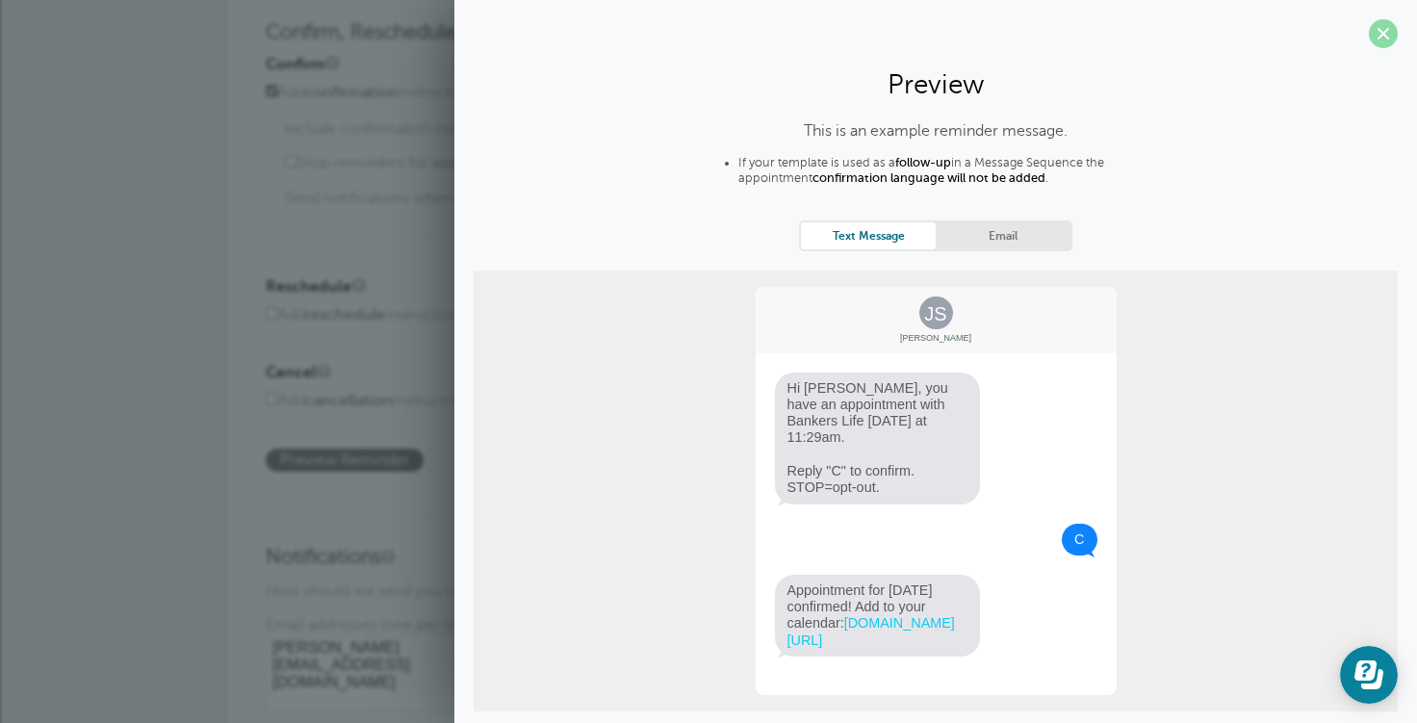
click at [1369, 38] on span at bounding box center [1383, 33] width 29 height 29
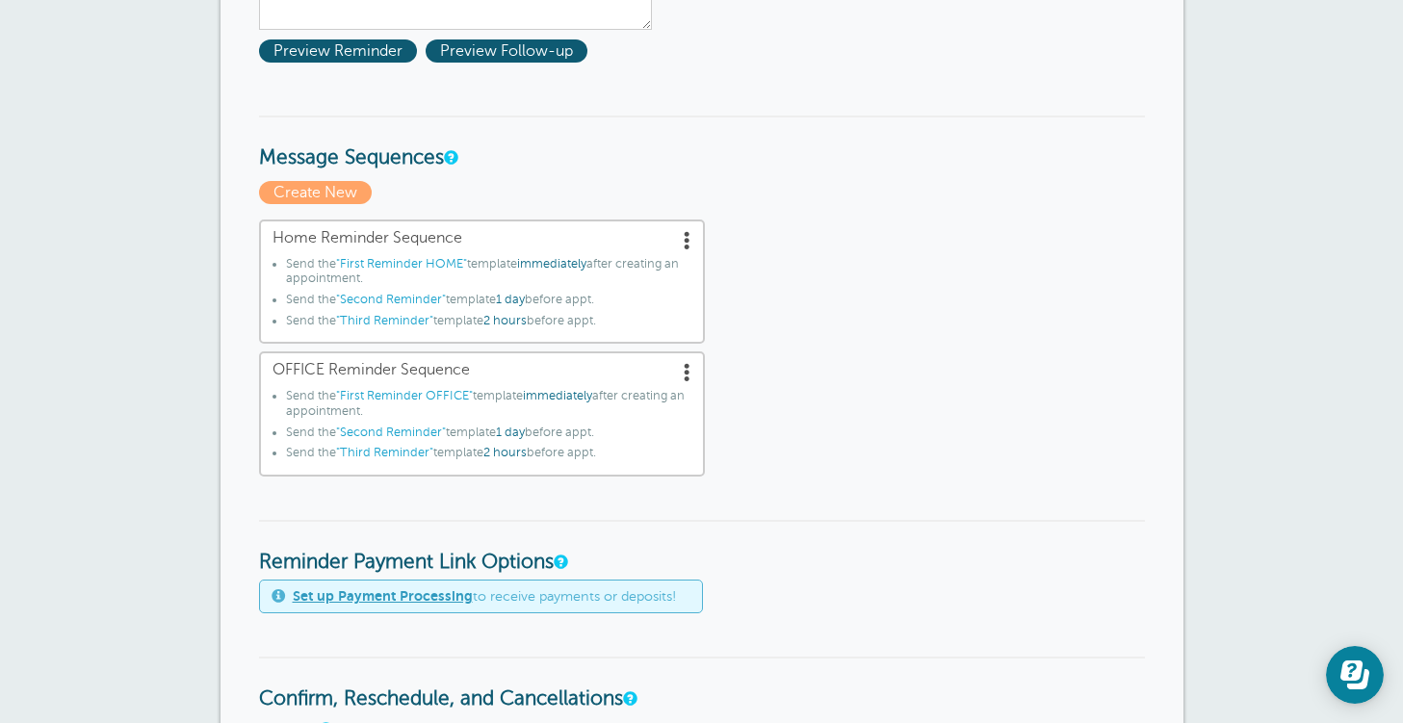
scroll to position [96, 0]
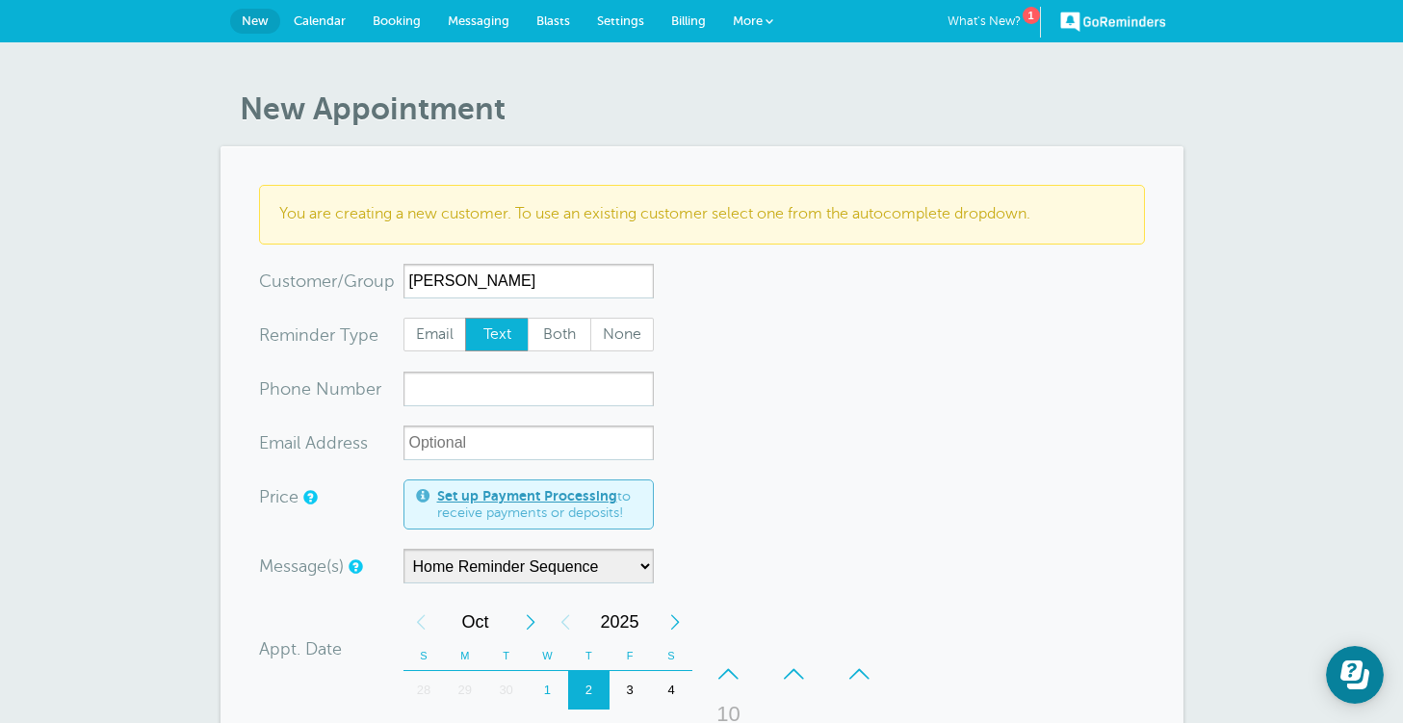
type input "[PERSON_NAME]"
click at [570, 399] on input "xxx-no-autofill" at bounding box center [528, 389] width 250 height 35
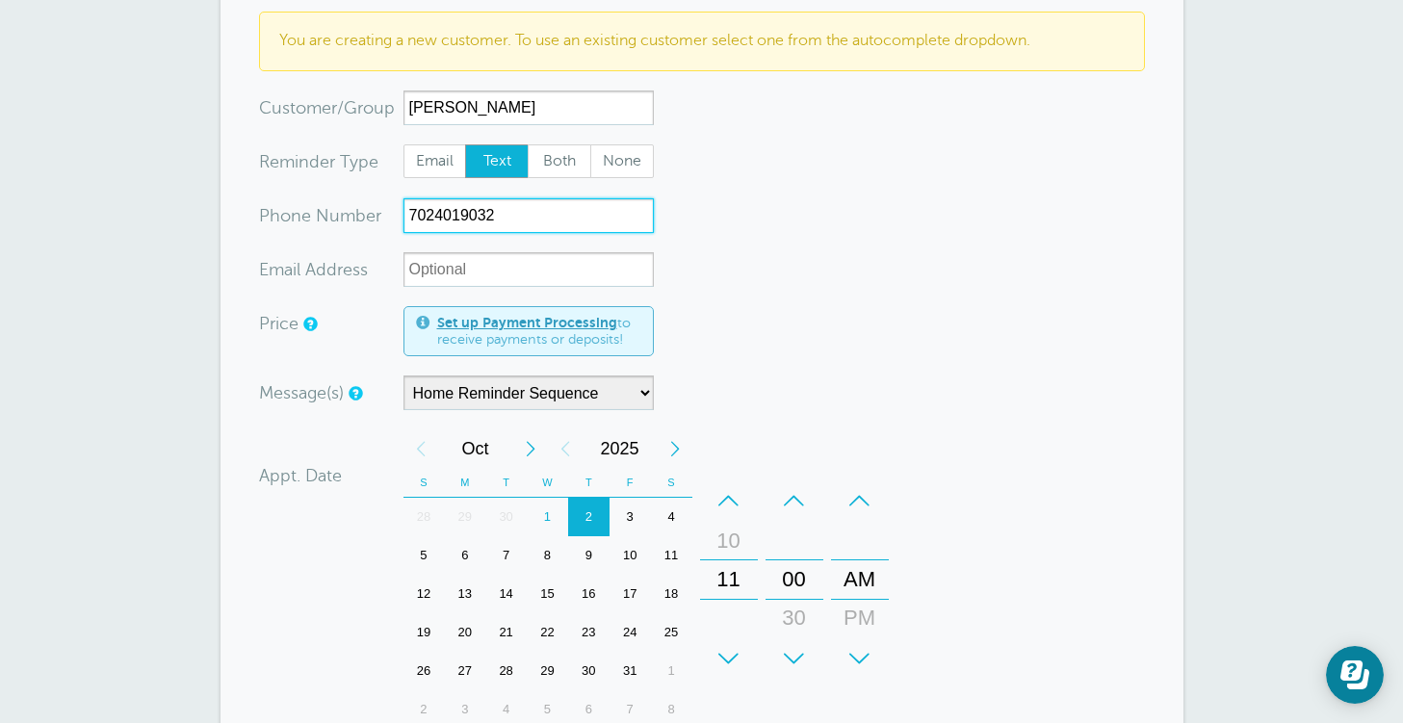
scroll to position [193, 0]
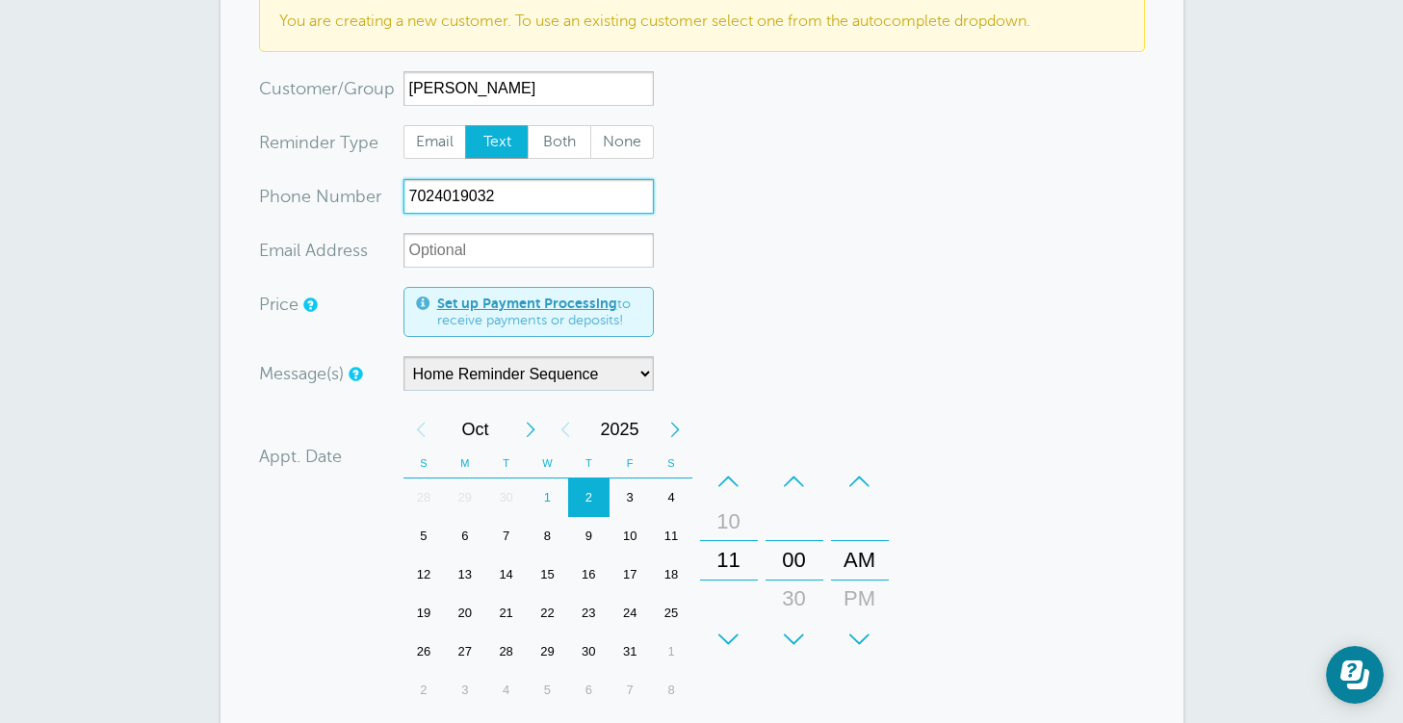
type input "7024019032"
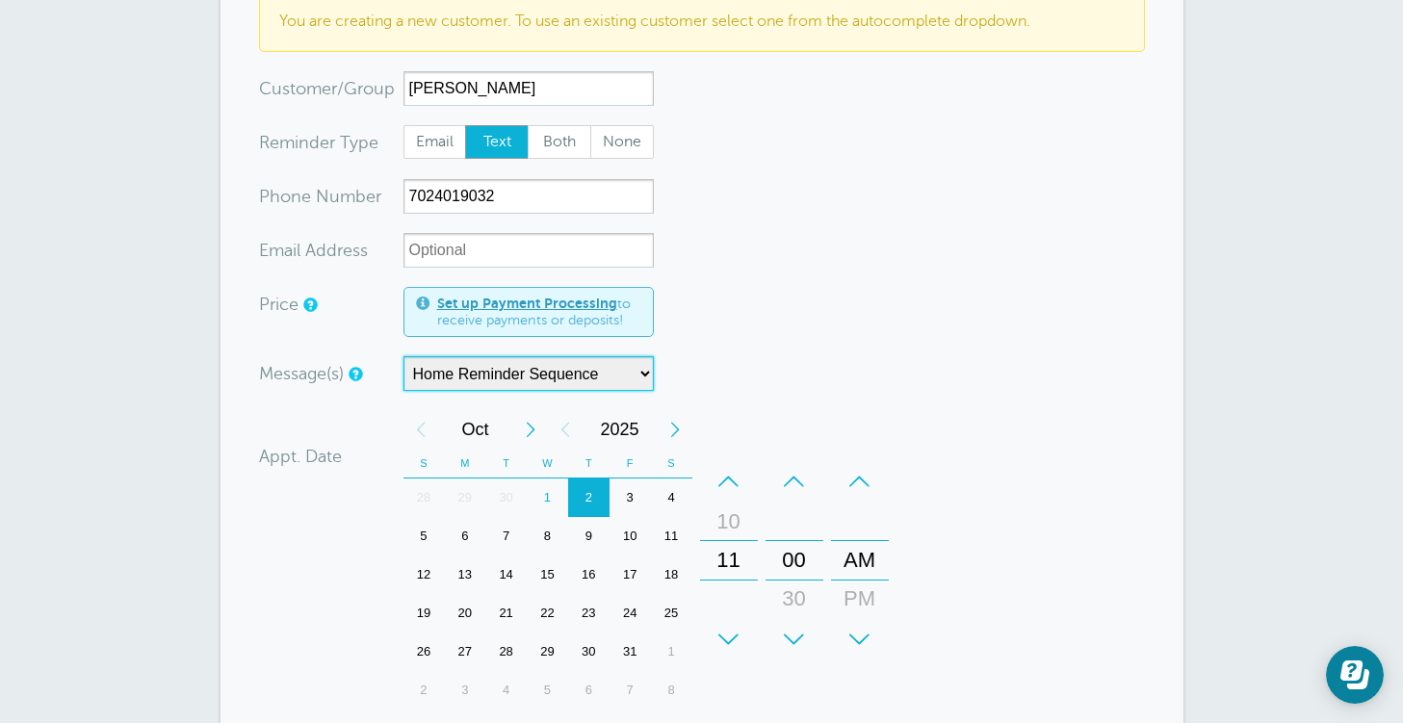
click at [572, 377] on select "Home Reminder Sequence OFFICE Reminder Sequence" at bounding box center [528, 373] width 250 height 35
select select "163095"
click at [403, 356] on select "Home Reminder Sequence OFFICE Reminder Sequence" at bounding box center [528, 373] width 250 height 35
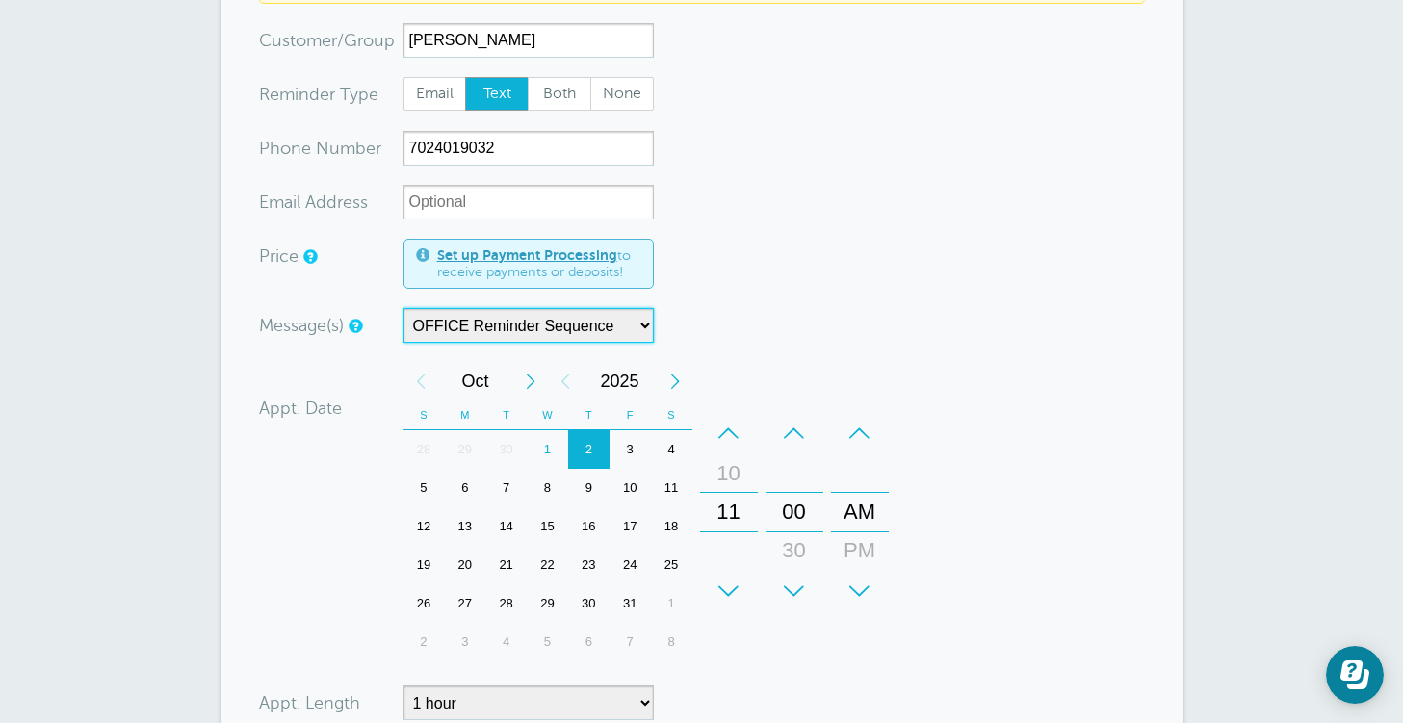
scroll to position [289, 0]
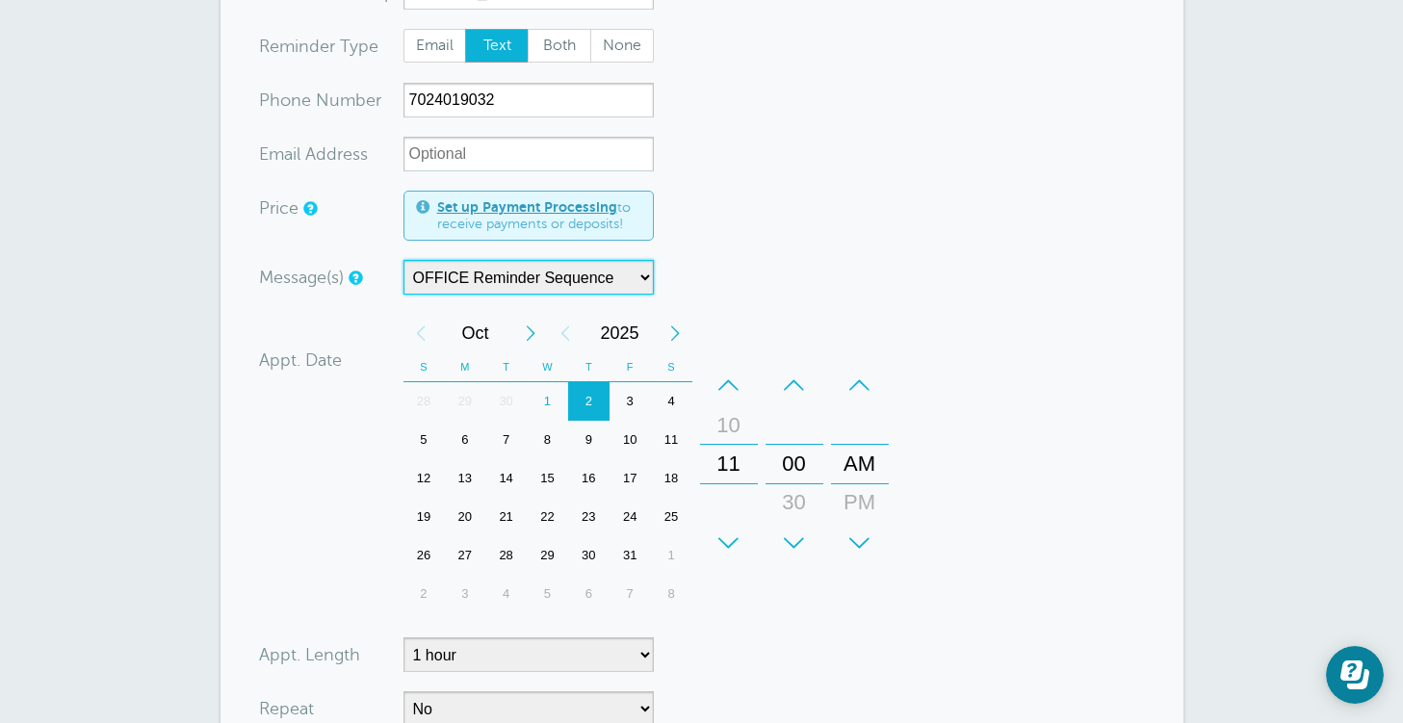
click at [629, 398] on div "3" at bounding box center [629, 401] width 41 height 39
click at [734, 544] on div "+" at bounding box center [729, 543] width 58 height 39
click at [590, 394] on div "2" at bounding box center [588, 401] width 41 height 39
click at [730, 546] on div "+" at bounding box center [729, 543] width 58 height 39
click at [733, 545] on div "+" at bounding box center [729, 543] width 58 height 39
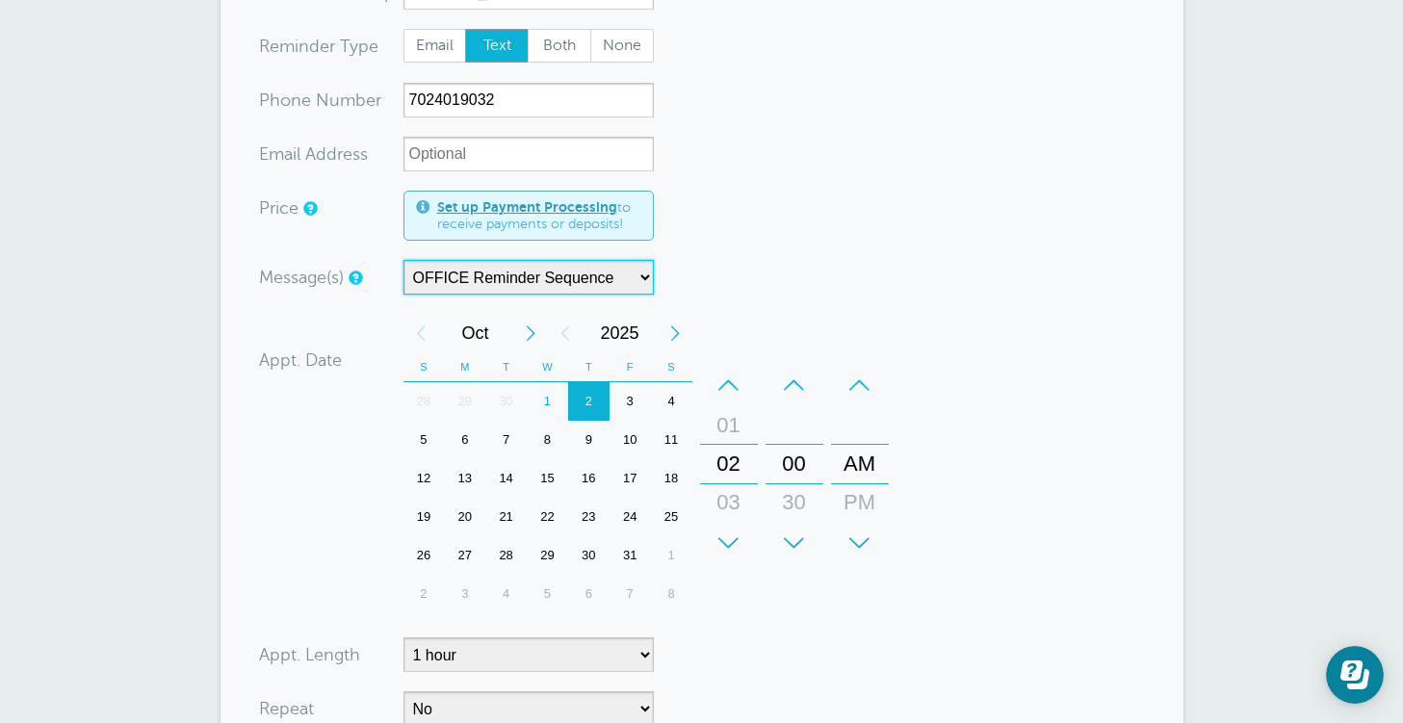
click at [733, 545] on div "+" at bounding box center [729, 543] width 58 height 39
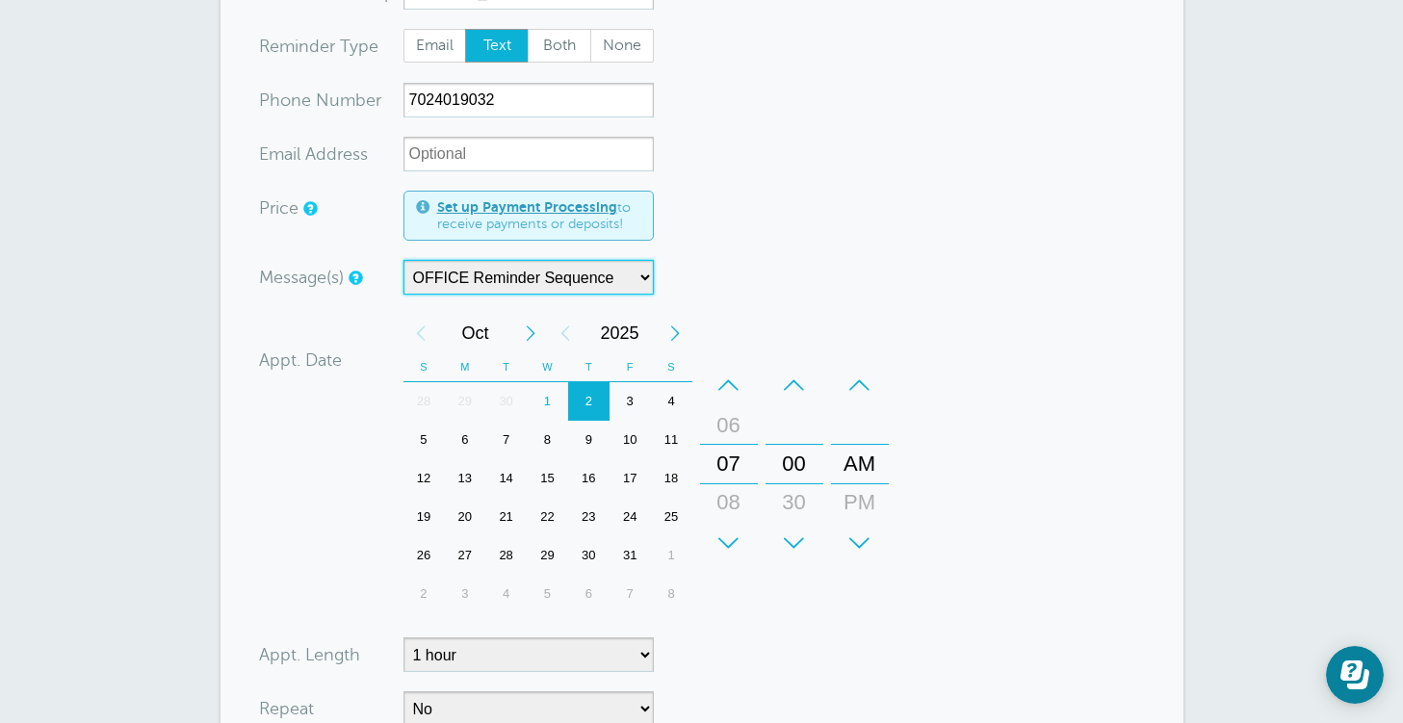
click at [733, 545] on div "+" at bounding box center [729, 543] width 58 height 39
click at [734, 544] on div "+" at bounding box center [729, 543] width 58 height 39
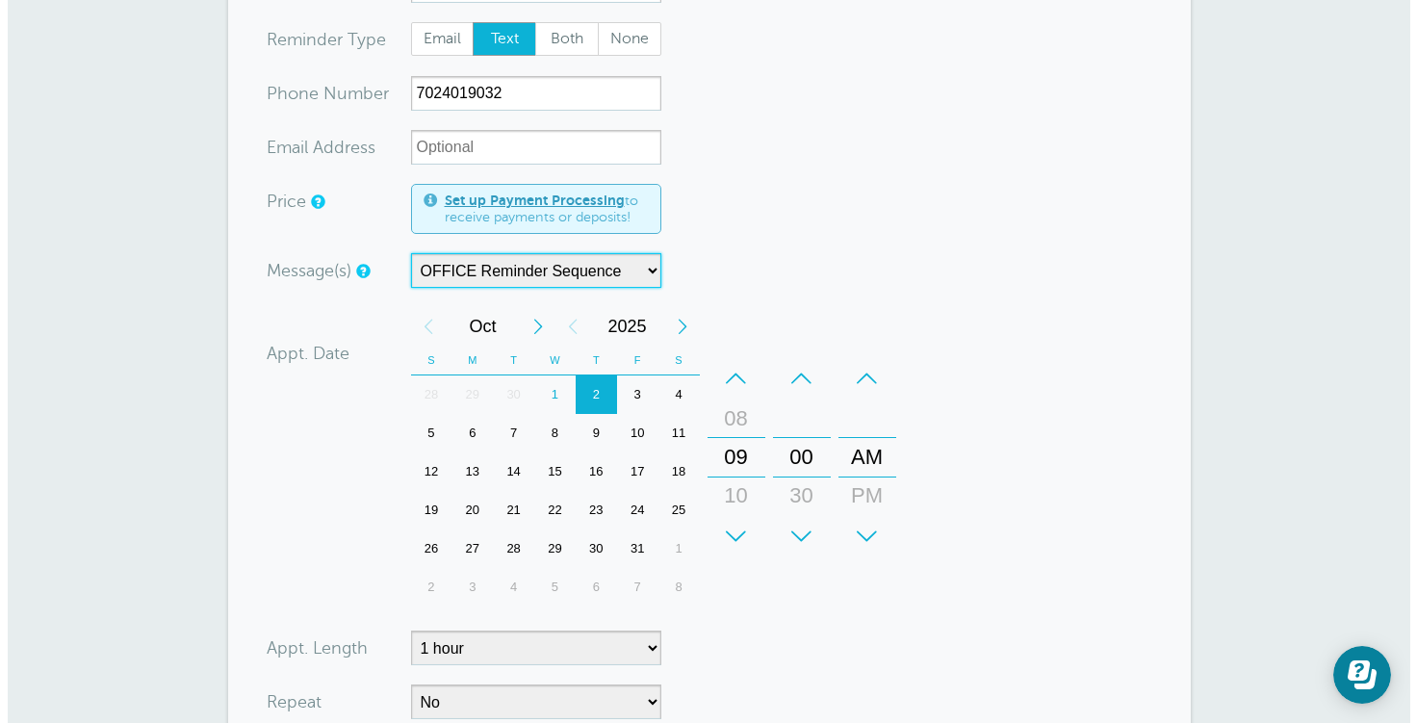
scroll to position [481, 0]
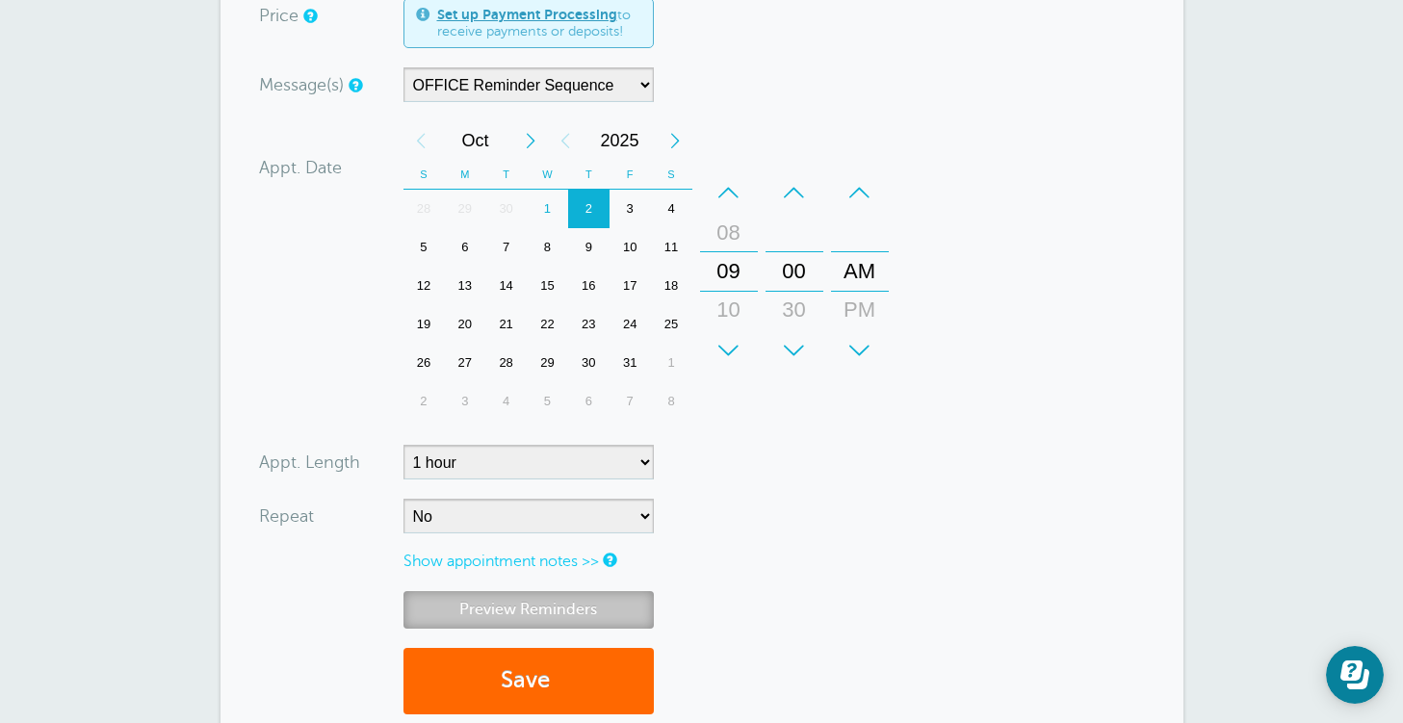
click at [533, 602] on link "Preview Reminders" at bounding box center [528, 610] width 250 height 38
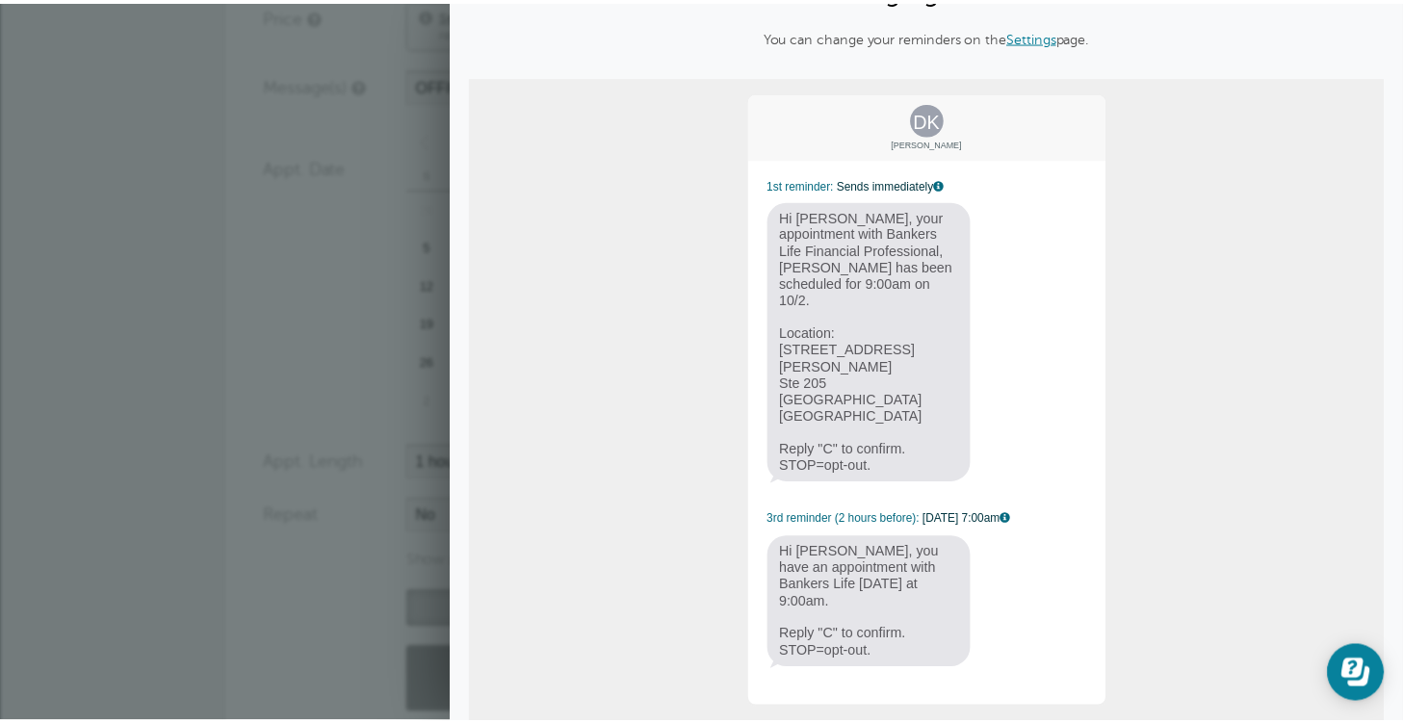
scroll to position [104, 0]
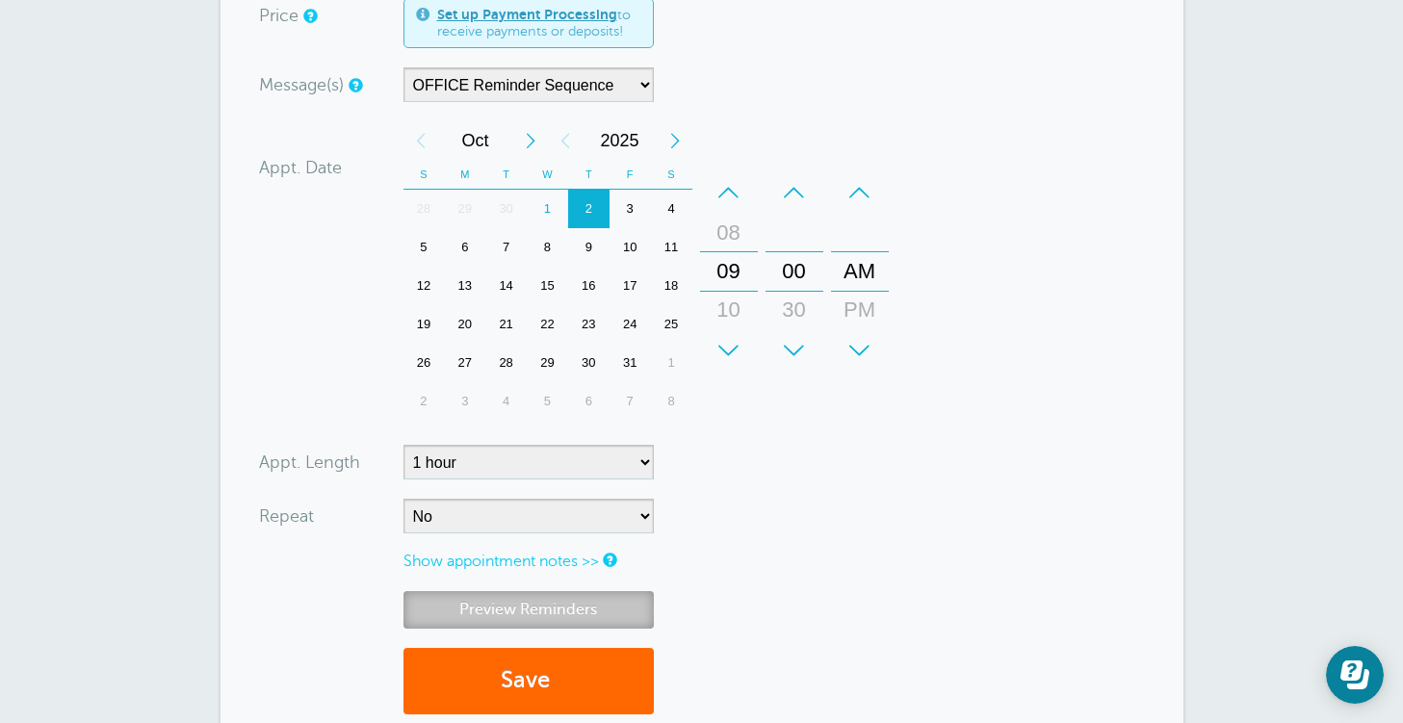
click at [550, 601] on link "Preview Reminders" at bounding box center [528, 610] width 250 height 38
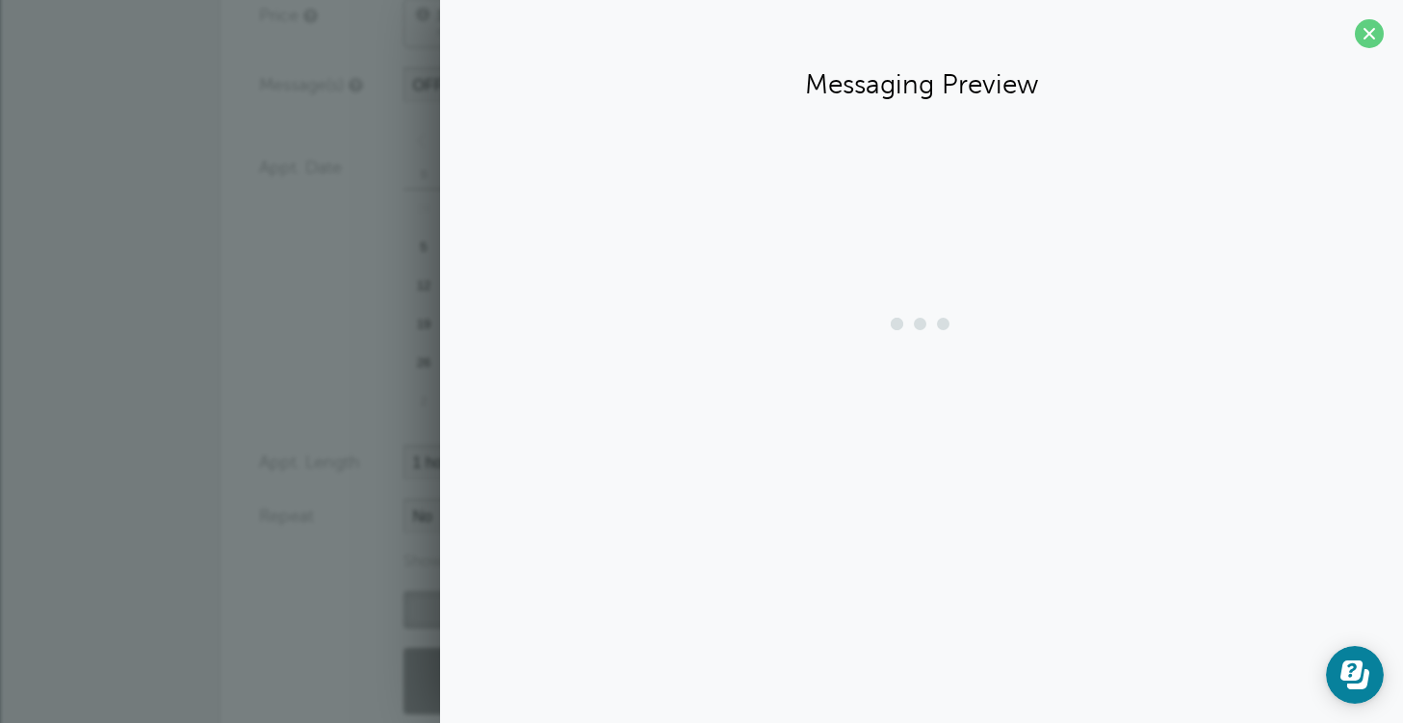
scroll to position [0, 0]
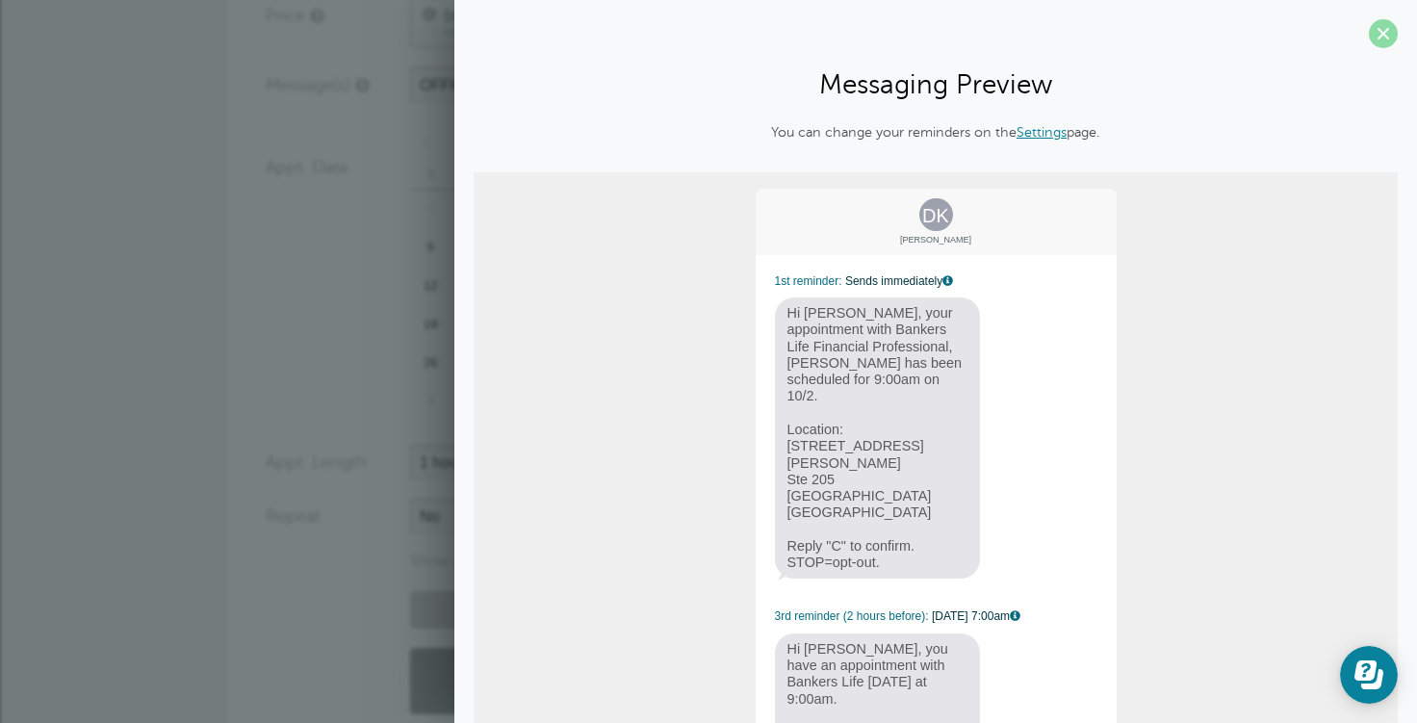
click at [1374, 33] on span at bounding box center [1383, 33] width 29 height 29
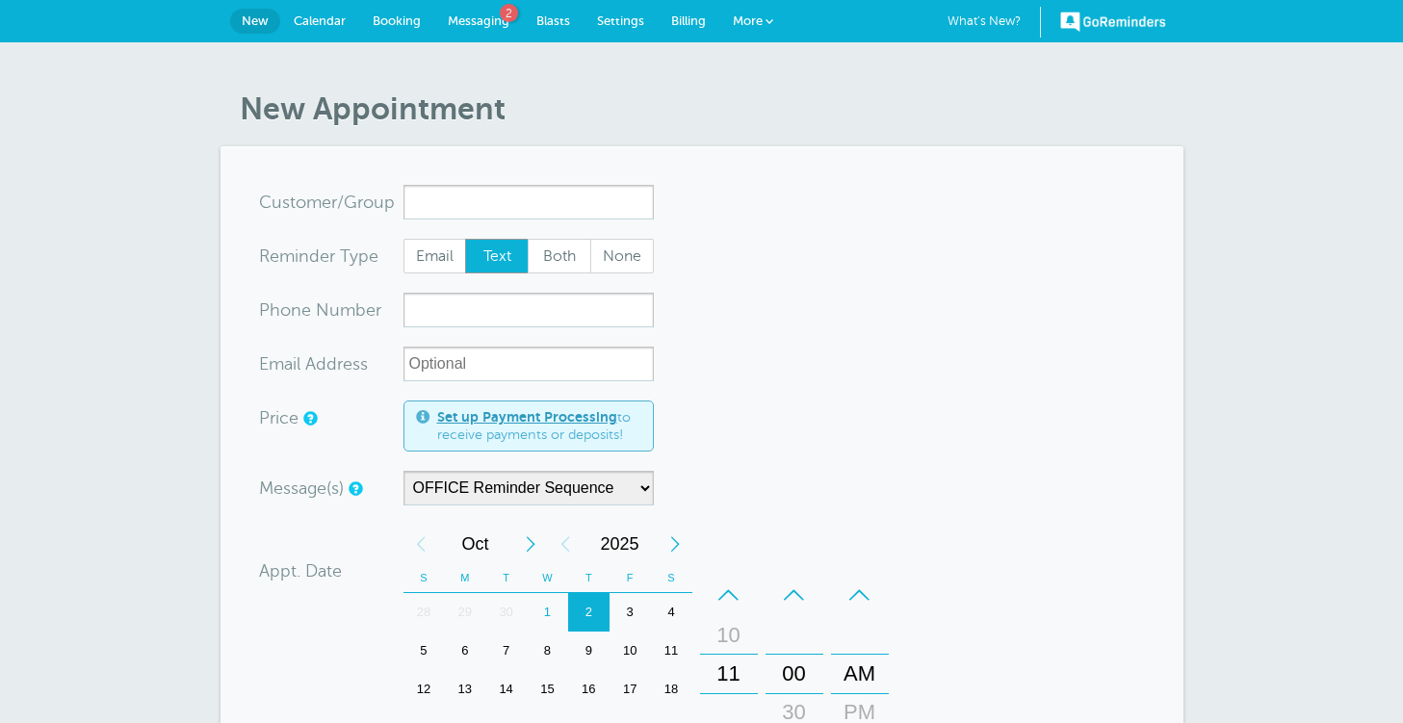
select select "163095"
click at [481, 13] on span "Messaging" at bounding box center [479, 20] width 62 height 14
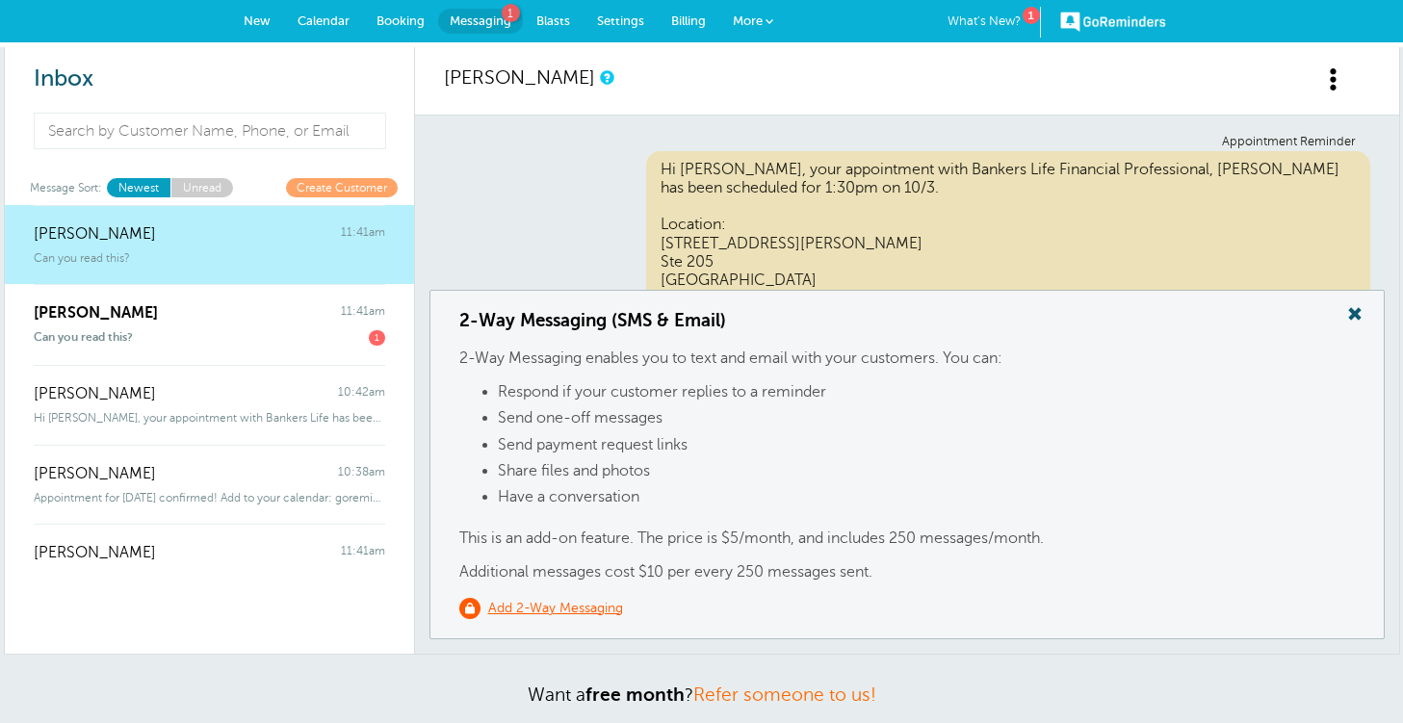
click at [1358, 312] on span at bounding box center [1354, 313] width 39 height 25
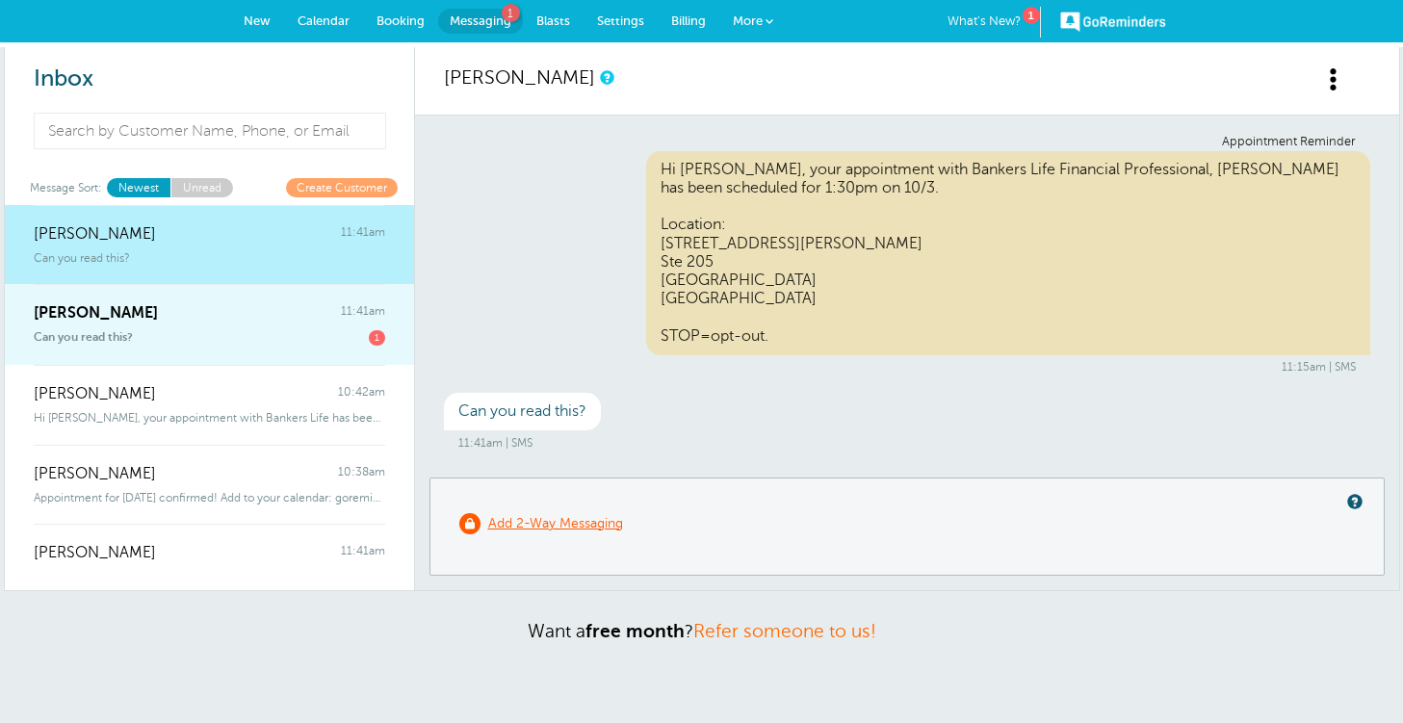
click at [207, 328] on div "Can you read this? 1" at bounding box center [209, 333] width 351 height 23
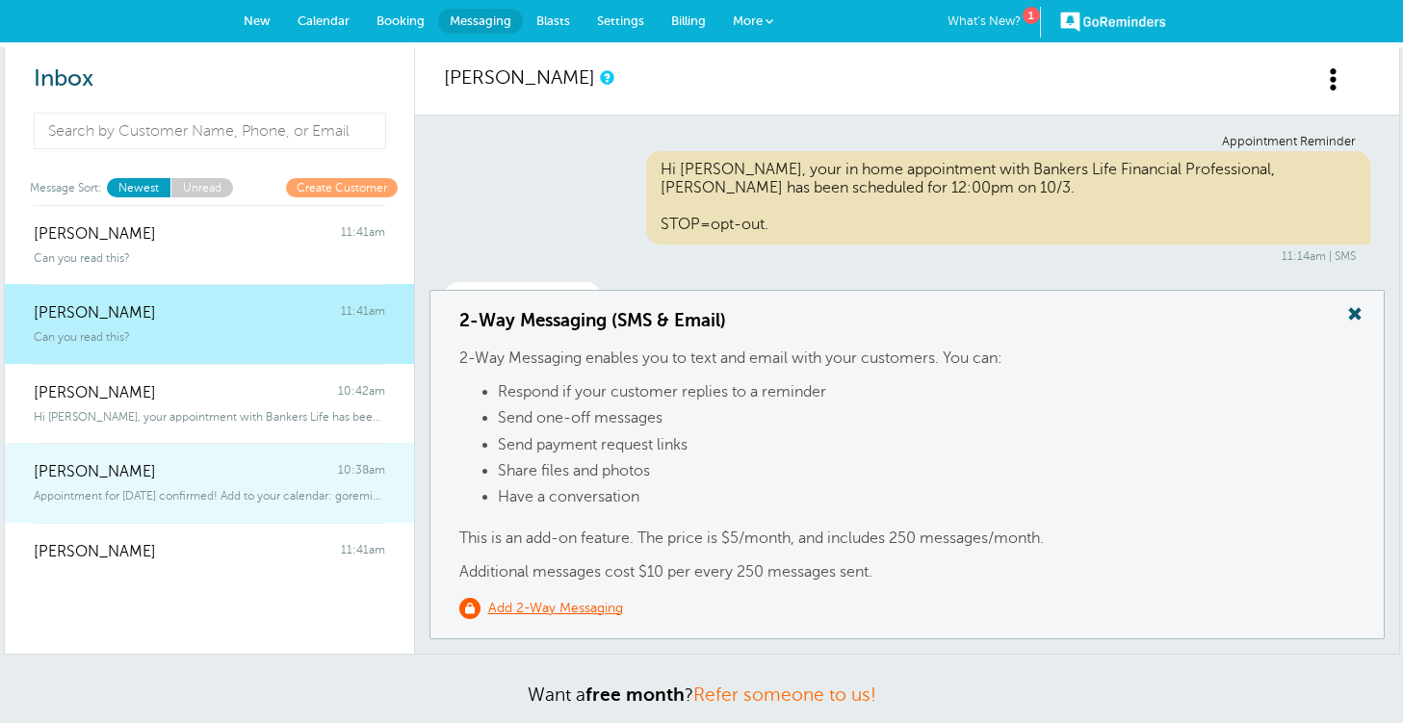
scroll to position [67, 0]
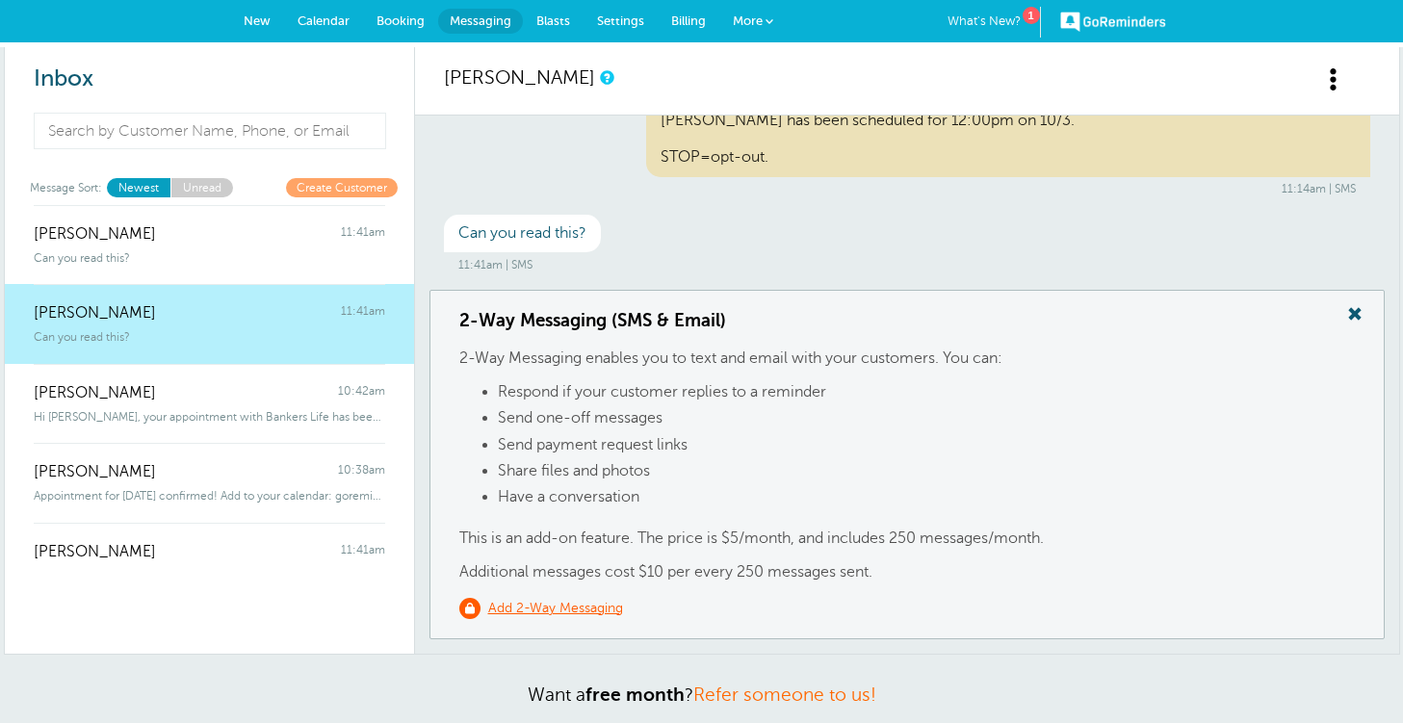
click at [1359, 321] on span at bounding box center [1354, 313] width 39 height 25
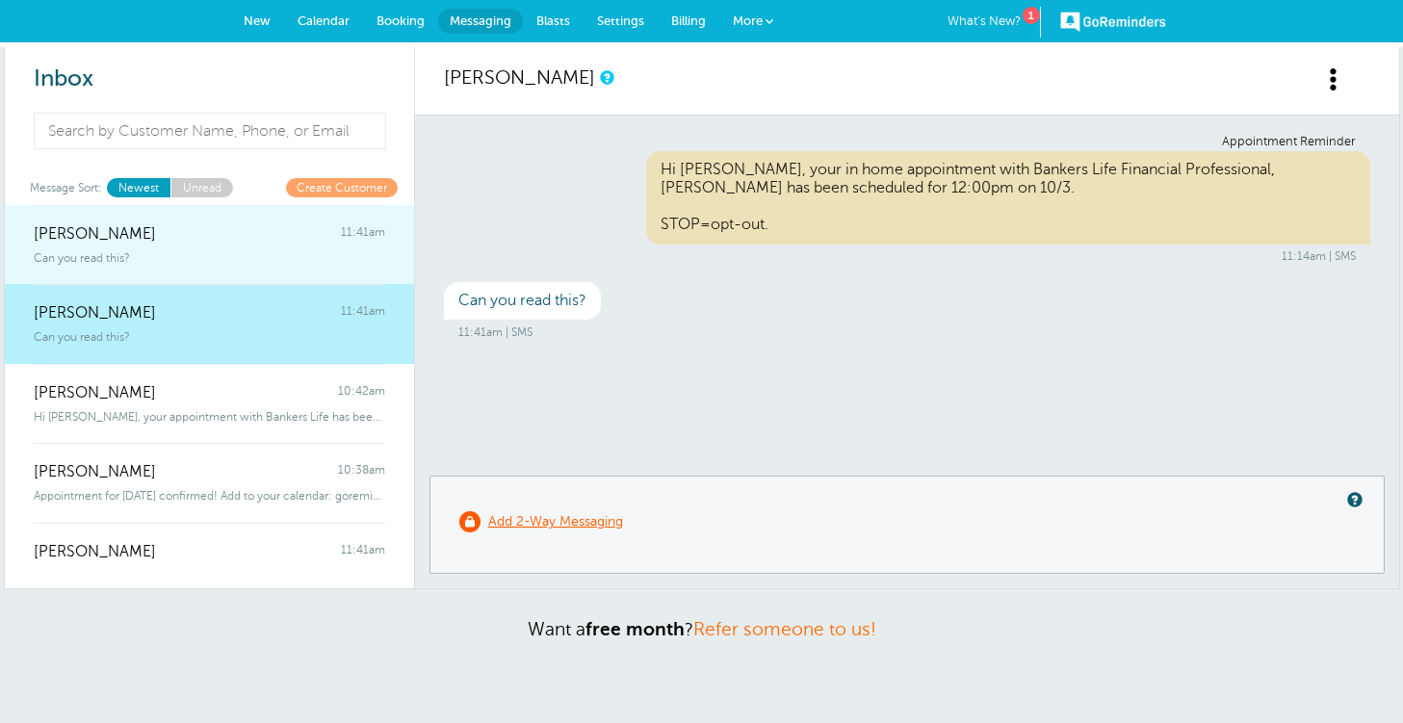
click at [190, 263] on div "Can you read this?" at bounding box center [209, 254] width 351 height 21
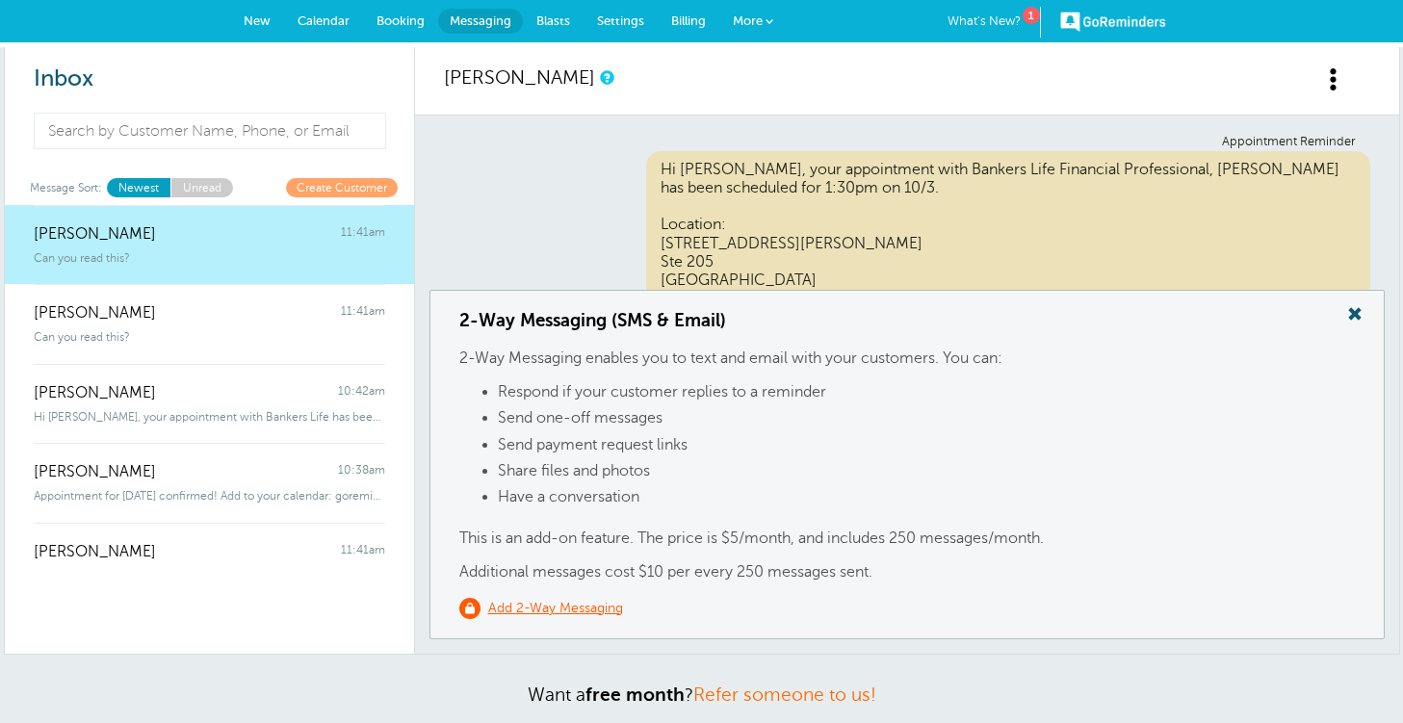
scroll to position [178, 0]
